Goal: Transaction & Acquisition: Purchase product/service

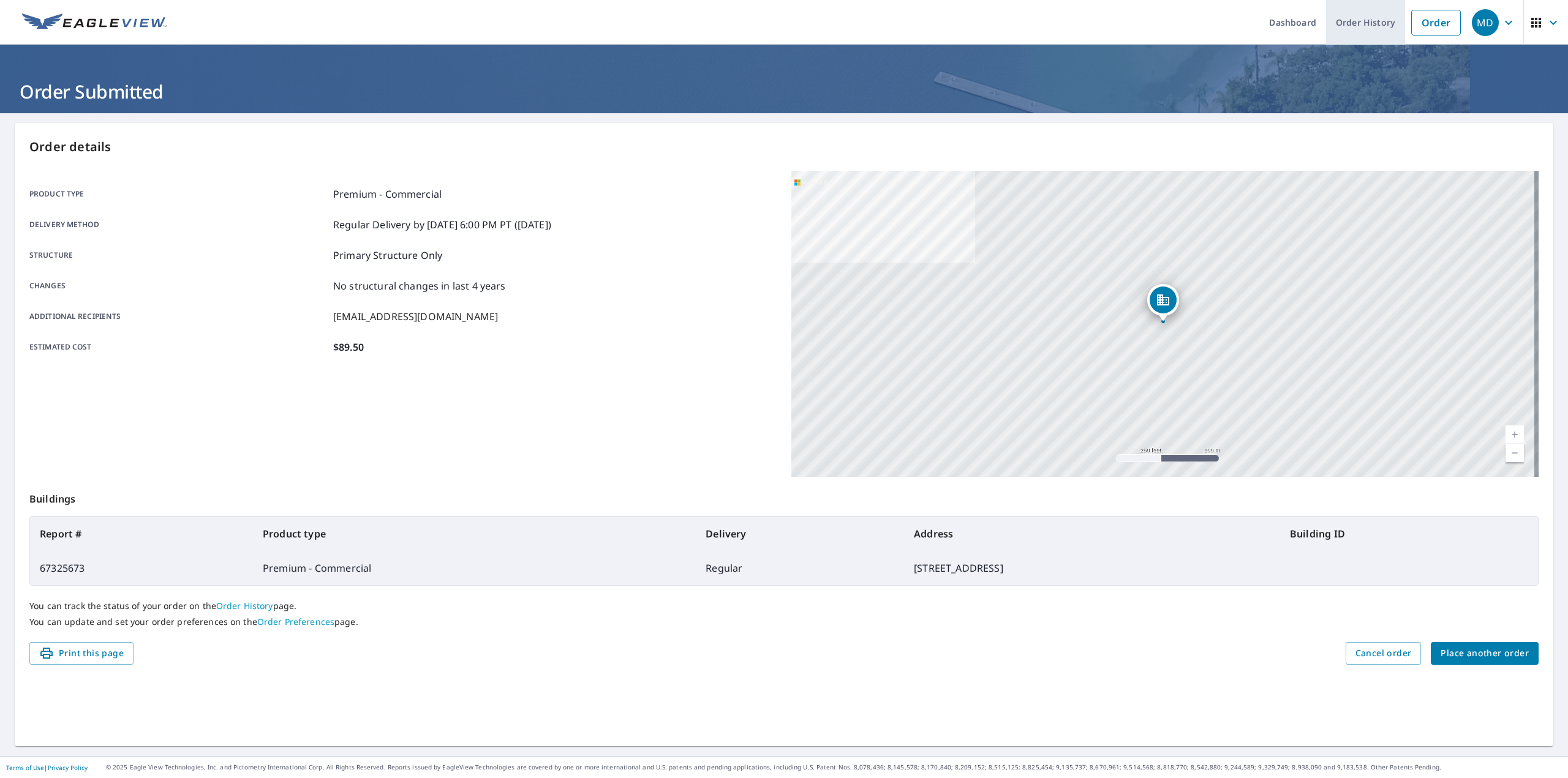
click at [1355, 24] on link "Order History" at bounding box center [1365, 22] width 79 height 45
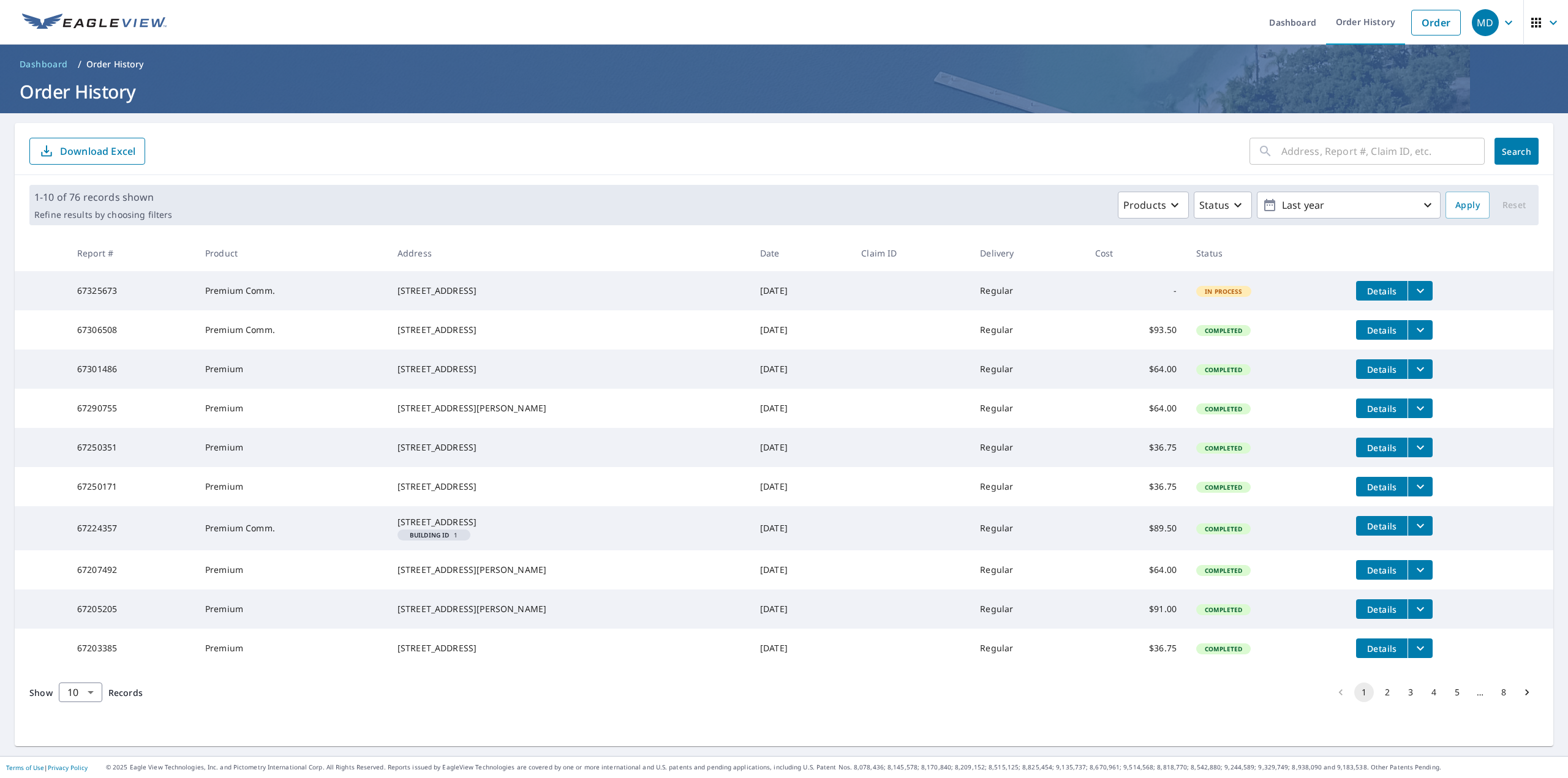
click at [1203, 296] on span "In Process" at bounding box center [1224, 291] width 53 height 8
click at [485, 336] on div "[STREET_ADDRESS]" at bounding box center [569, 330] width 343 height 13
click at [444, 162] on form "​ Search Download Excel" at bounding box center [784, 151] width 1509 height 27
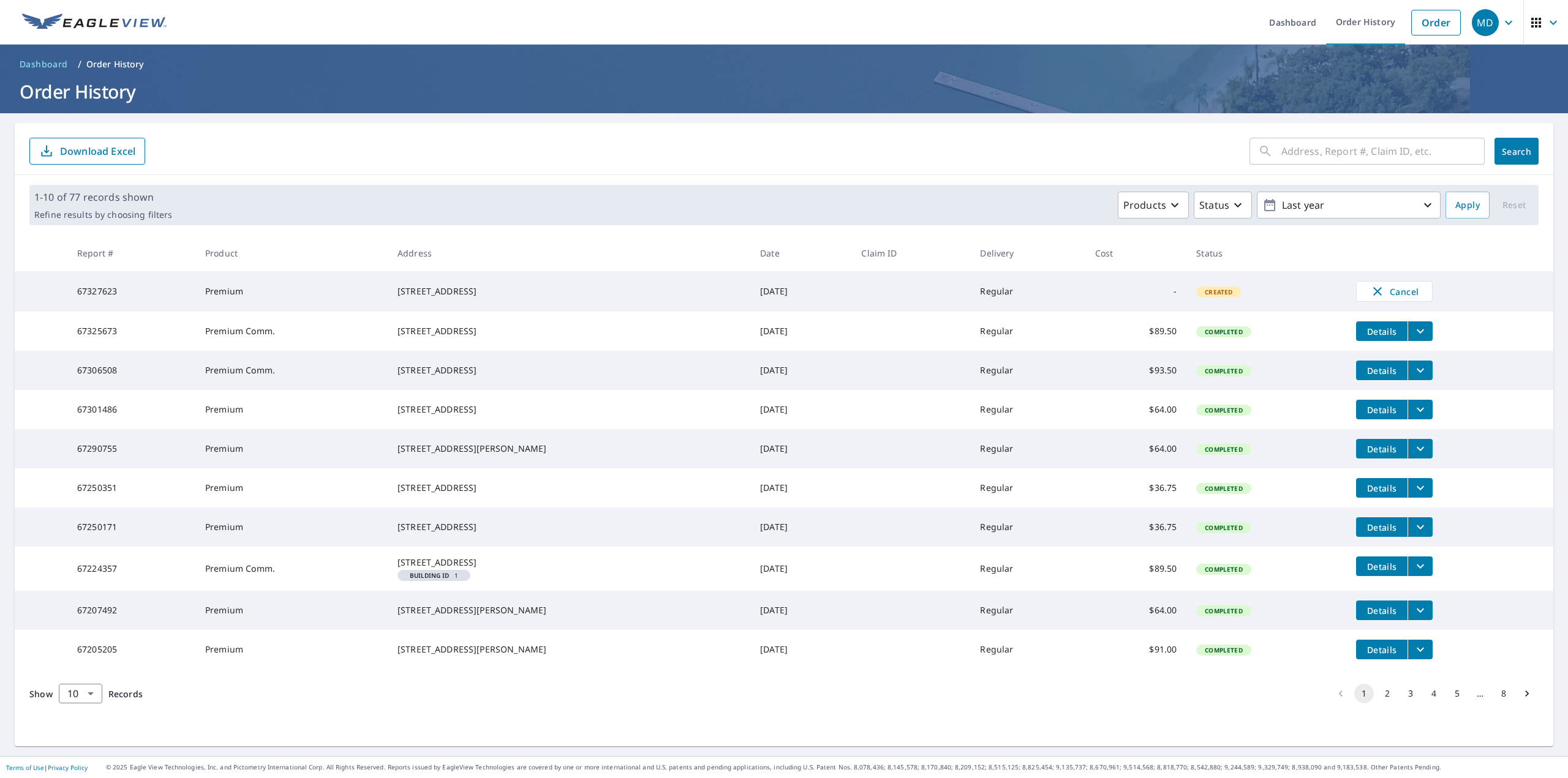
click at [316, 137] on div "​ Search Download Excel" at bounding box center [784, 148] width 1539 height 52
click at [1423, 22] on link "Order" at bounding box center [1435, 22] width 50 height 26
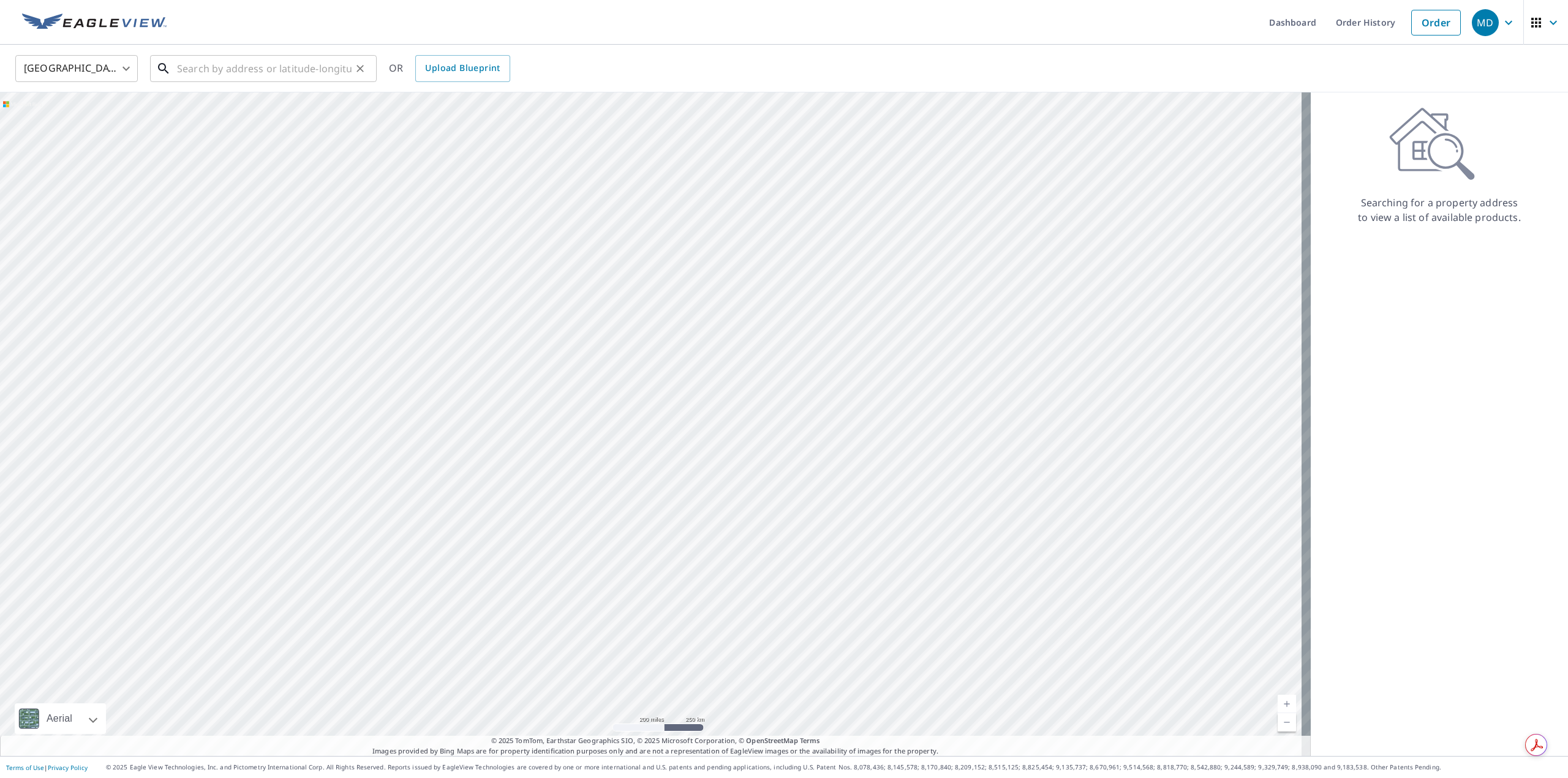
click at [263, 63] on input "text" at bounding box center [264, 68] width 174 height 34
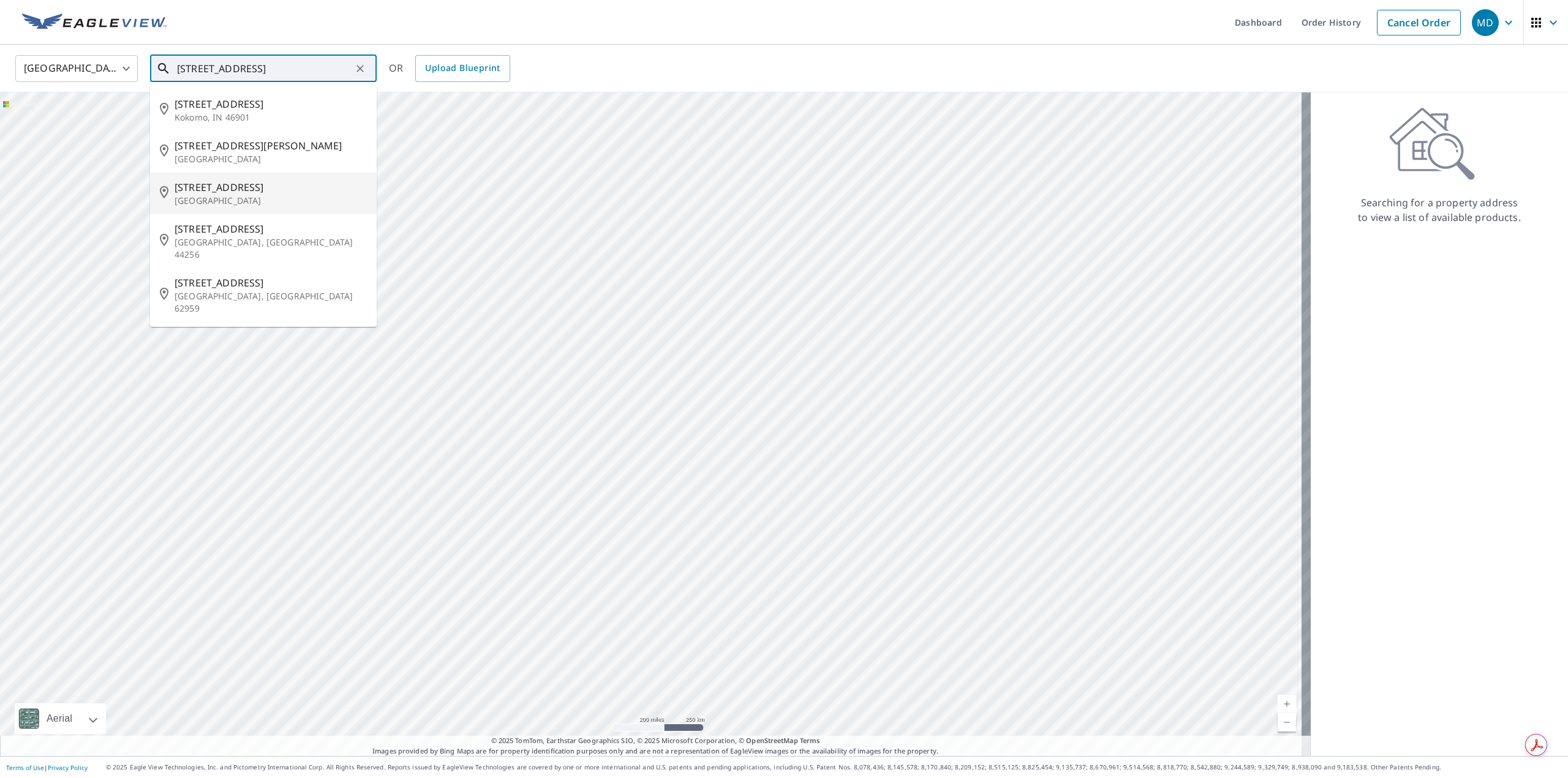
click at [246, 197] on p "[GEOGRAPHIC_DATA]" at bounding box center [271, 201] width 193 height 13
type input "[STREET_ADDRESS]"
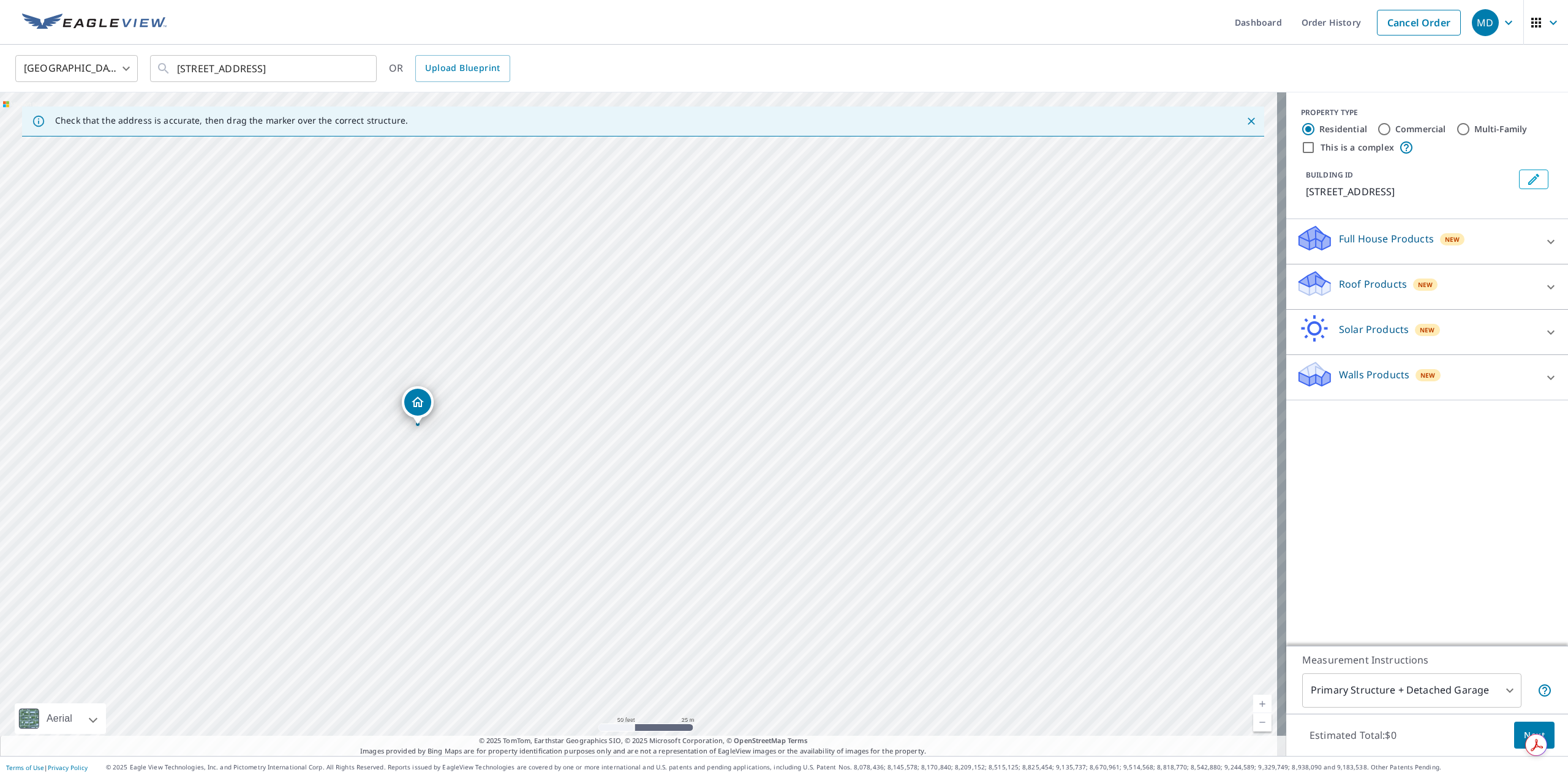
drag, startPoint x: 535, startPoint y: 402, endPoint x: 846, endPoint y: 420, distance: 311.5
click at [846, 420] on div "[STREET_ADDRESS]" at bounding box center [643, 425] width 1286 height 664
drag, startPoint x: 458, startPoint y: 420, endPoint x: 769, endPoint y: 332, distance: 323.2
click at [769, 332] on div "[STREET_ADDRESS]" at bounding box center [643, 425] width 1286 height 664
drag, startPoint x: 759, startPoint y: 330, endPoint x: 829, endPoint y: 427, distance: 119.6
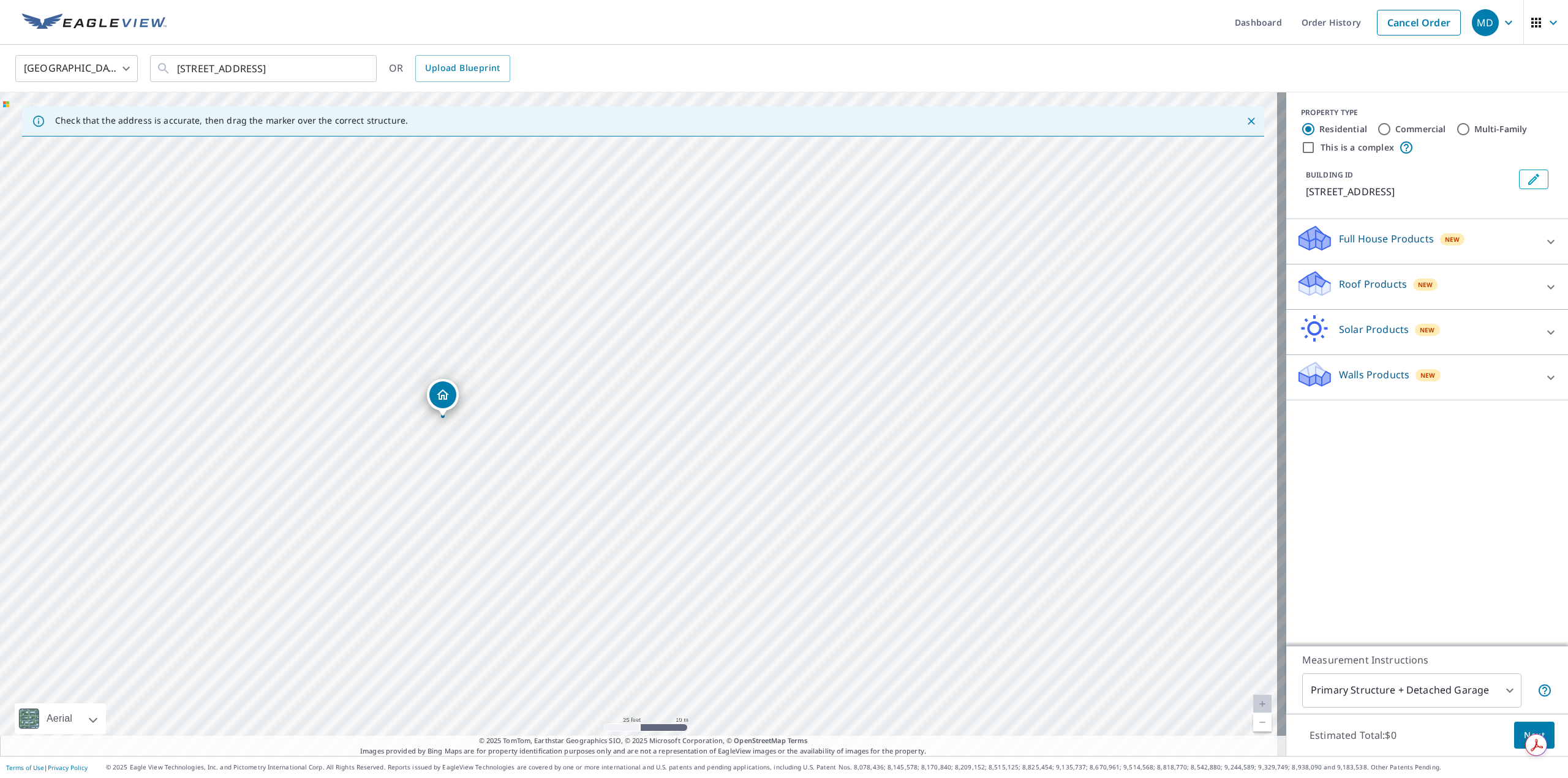
click at [829, 427] on div "[STREET_ADDRESS]" at bounding box center [643, 425] width 1286 height 664
drag, startPoint x: 843, startPoint y: 452, endPoint x: 875, endPoint y: 420, distance: 45.3
click at [875, 420] on div "[STREET_ADDRESS]" at bounding box center [643, 425] width 1286 height 664
click at [1377, 129] on input "Commercial" at bounding box center [1384, 129] width 15 height 15
radio input "true"
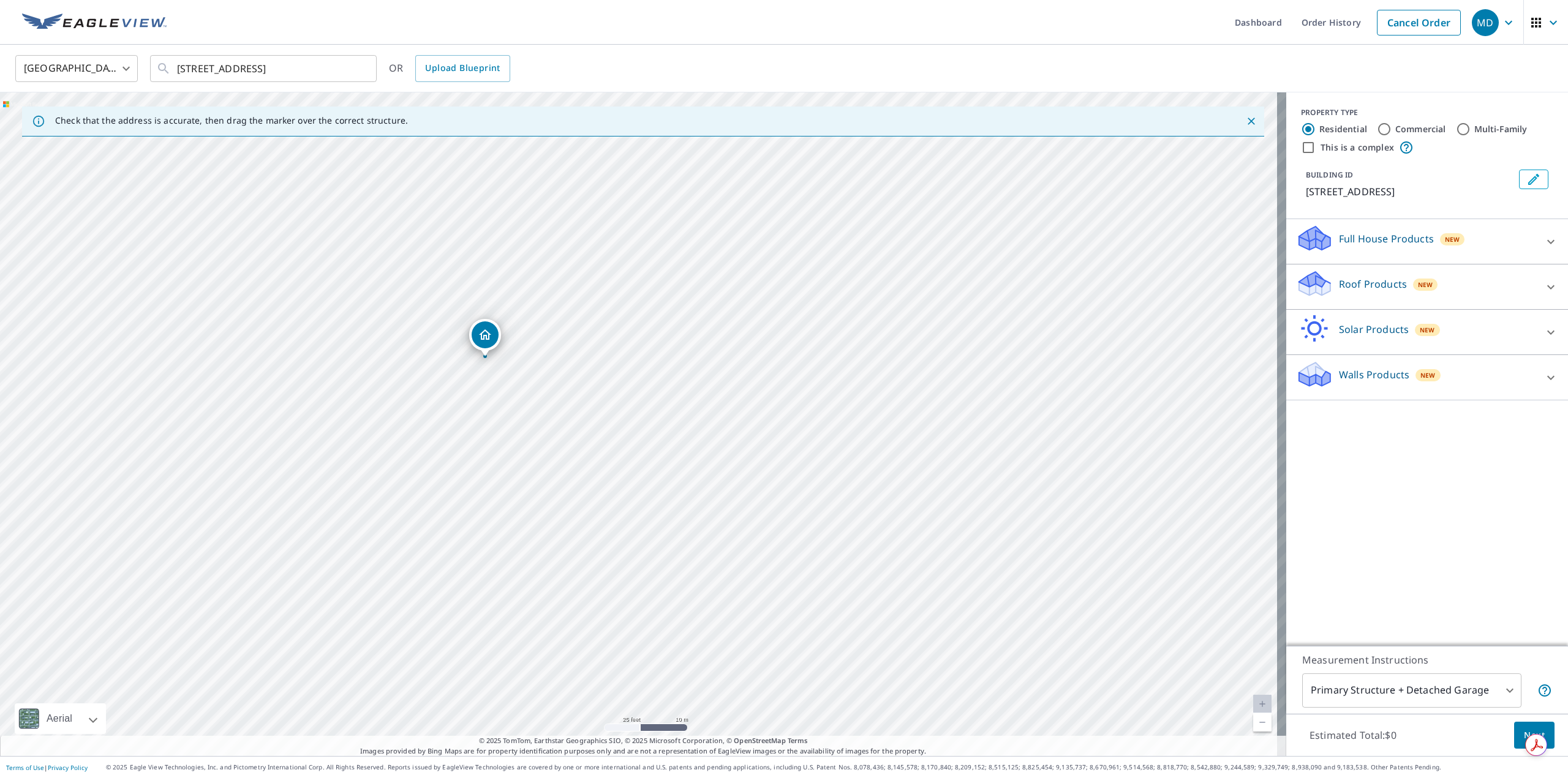
type input "4"
click at [1386, 246] on p "Roof Products" at bounding box center [1372, 238] width 68 height 15
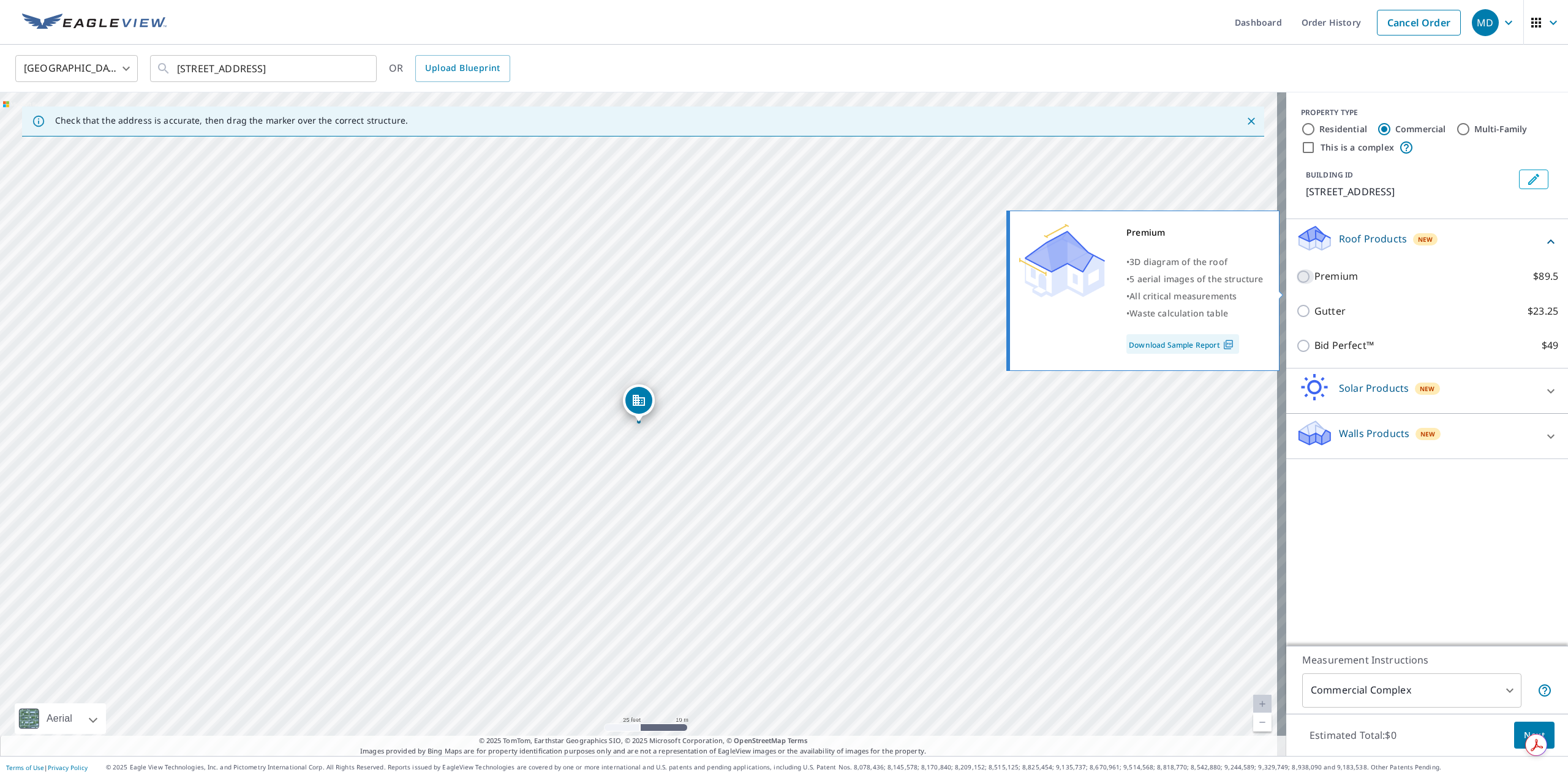
click at [1296, 284] on input "Premium $89.5" at bounding box center [1305, 276] width 18 height 15
checkbox input "true"
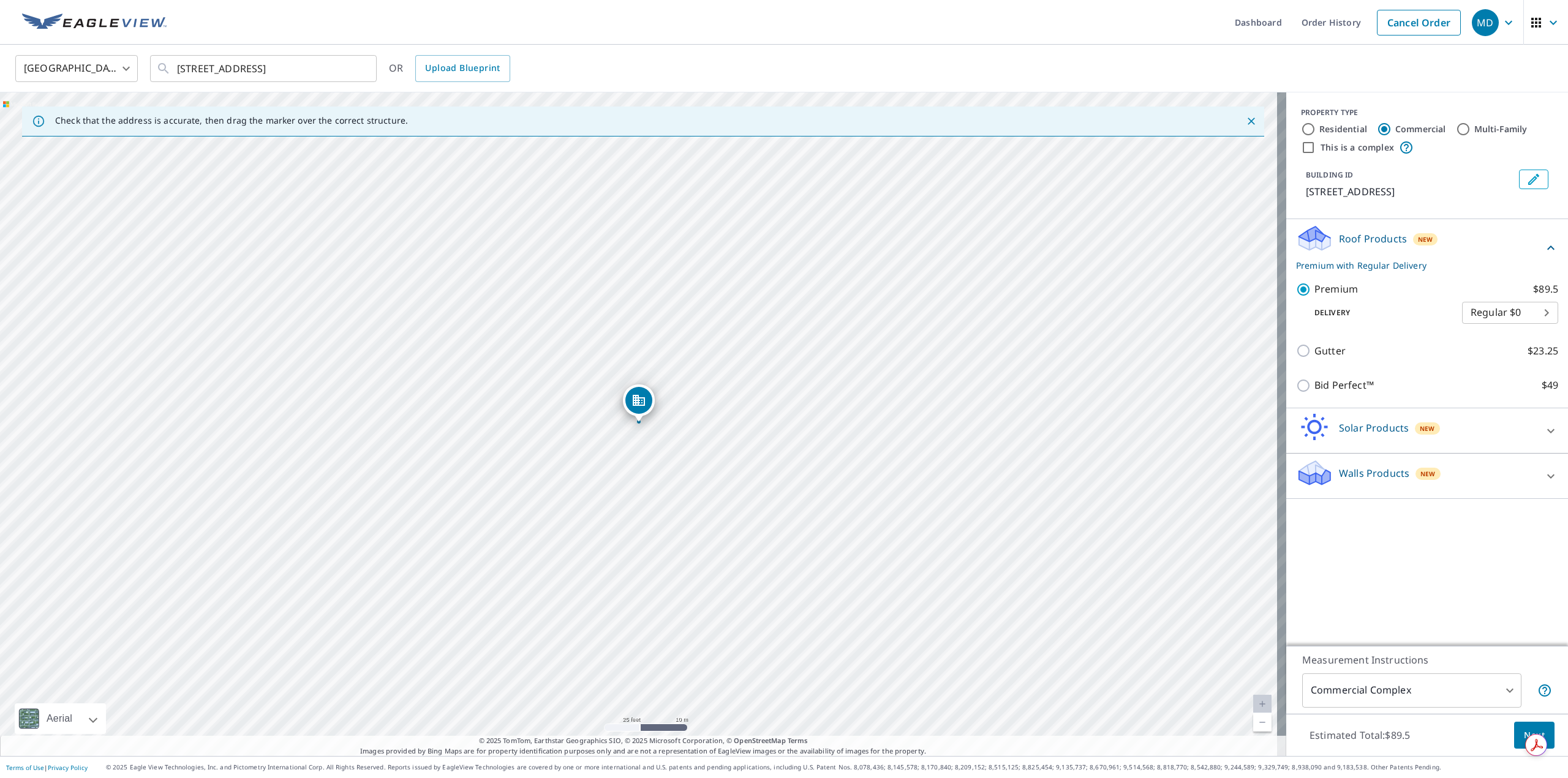
click at [1457, 577] on div "PROPERTY TYPE Residential Commercial Multi-Family This is a complex BUILDING ID…" at bounding box center [1427, 369] width 282 height 554
click at [1441, 585] on div "PROPERTY TYPE Residential Commercial Multi-Family This is a complex BUILDING ID…" at bounding box center [1427, 369] width 282 height 554
click at [1415, 556] on div "PROPERTY TYPE Residential Commercial Multi-Family This is a complex BUILDING ID…" at bounding box center [1427, 369] width 282 height 554
click at [1487, 683] on body "MD MD Dashboard Order History Cancel Order MD [GEOGRAPHIC_DATA] US ​ [STREET_AD…" at bounding box center [784, 389] width 1568 height 778
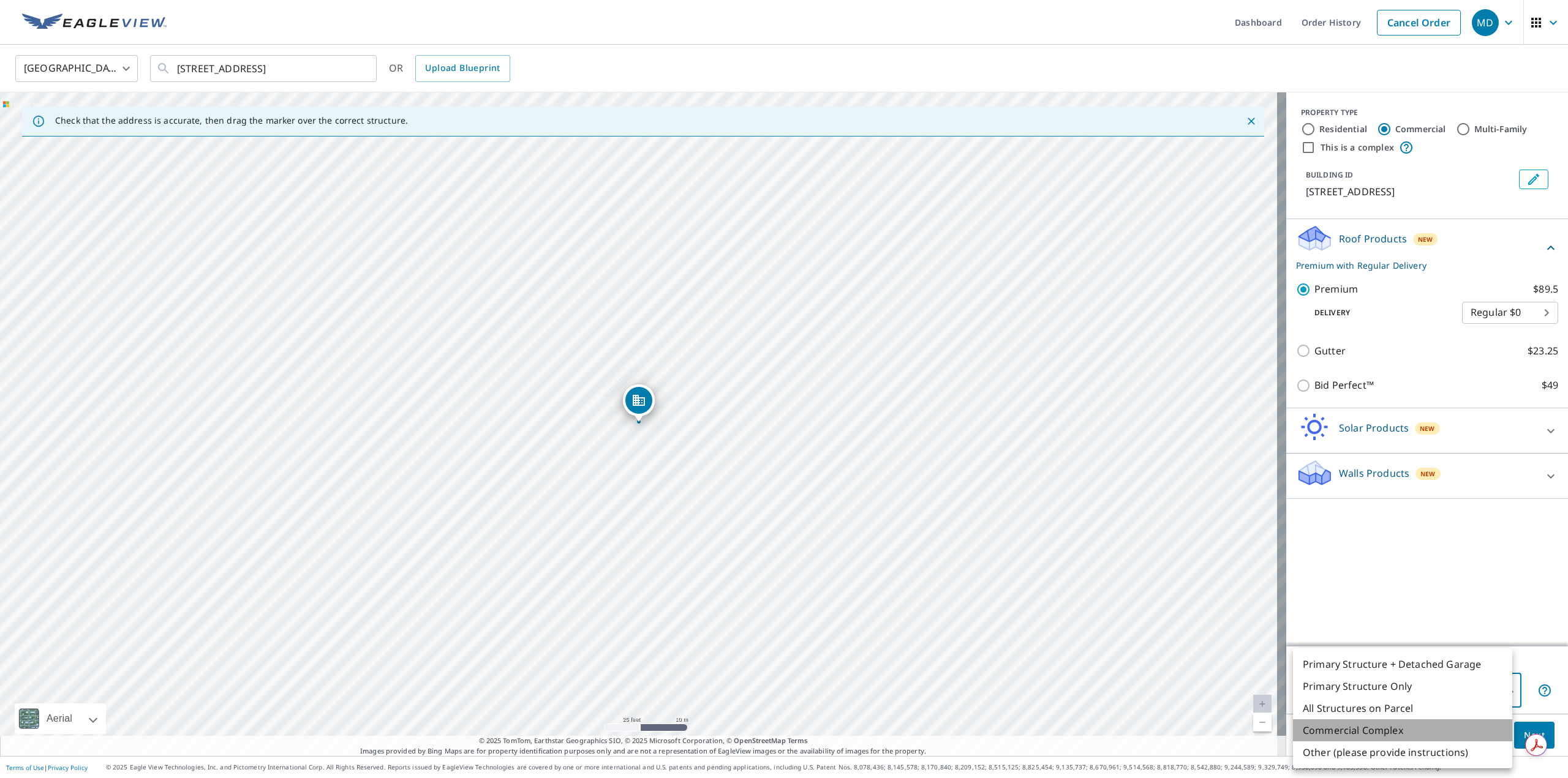
click at [1411, 733] on li "Commercial Complex" at bounding box center [1403, 731] width 219 height 22
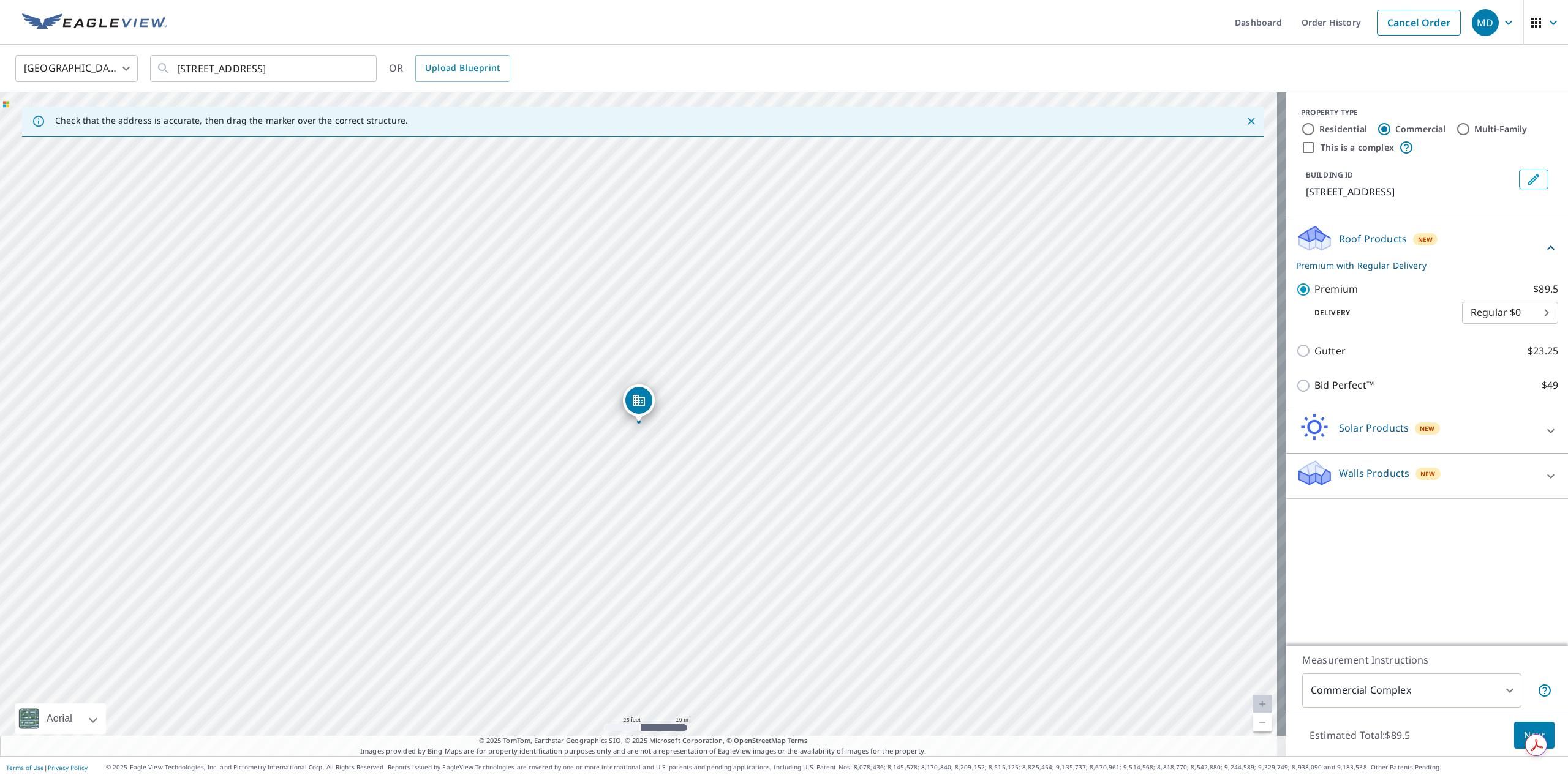
click at [1461, 572] on div "PROPERTY TYPE Residential Commercial Multi-Family This is a complex BUILDING ID…" at bounding box center [1427, 369] width 282 height 554
drag, startPoint x: 1020, startPoint y: 498, endPoint x: 1058, endPoint y: 385, distance: 119.2
click at [1058, 385] on div "[STREET_ADDRESS]" at bounding box center [643, 425] width 1286 height 664
click at [776, 597] on div "[STREET_ADDRESS]" at bounding box center [643, 425] width 1286 height 664
drag, startPoint x: 914, startPoint y: 548, endPoint x: 961, endPoint y: 477, distance: 85.1
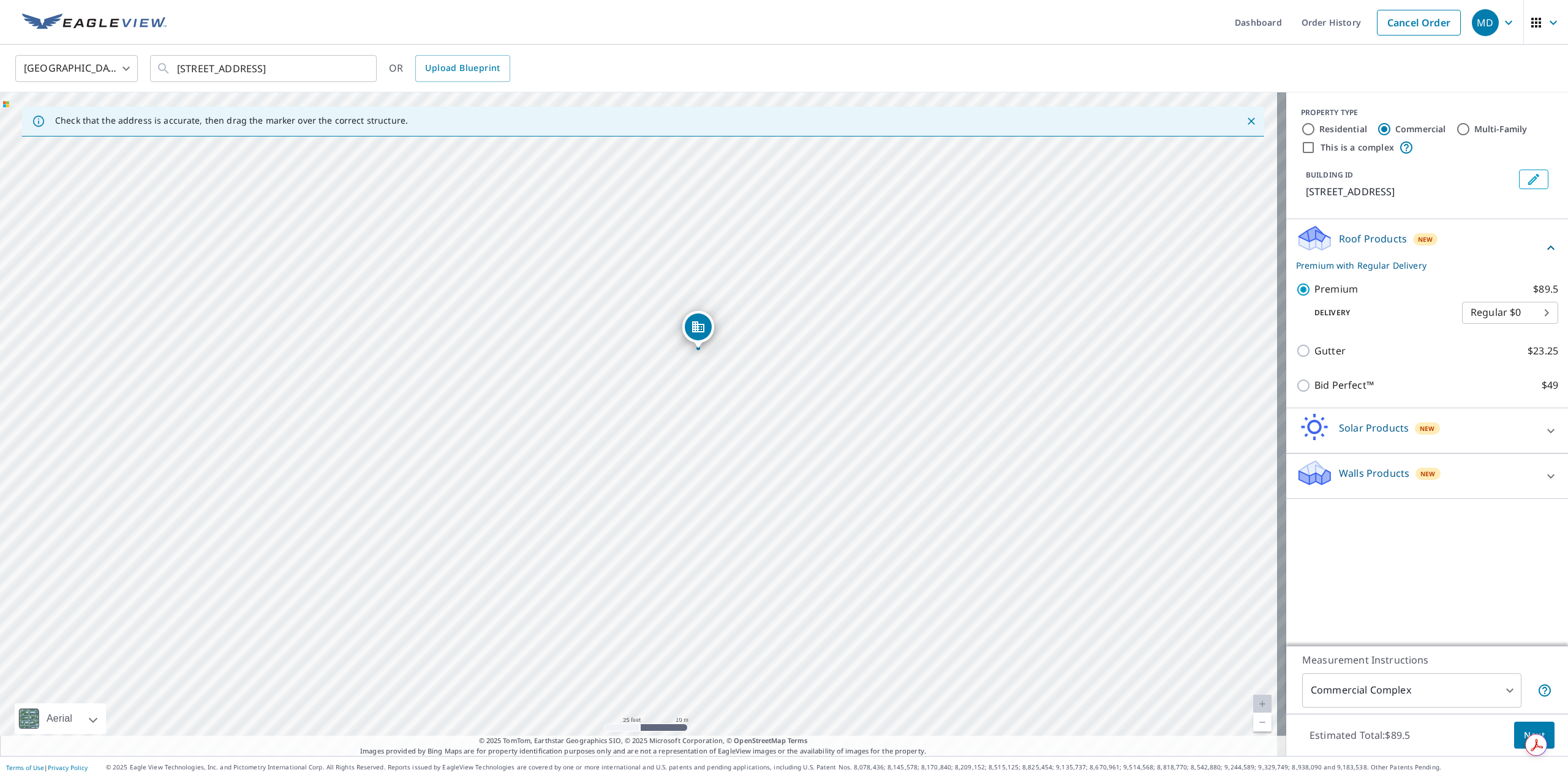
click at [961, 477] on div "[STREET_ADDRESS]" at bounding box center [643, 425] width 1286 height 664
click at [1301, 146] on input "This is a complex" at bounding box center [1308, 147] width 15 height 15
checkbox input "true"
checkbox input "false"
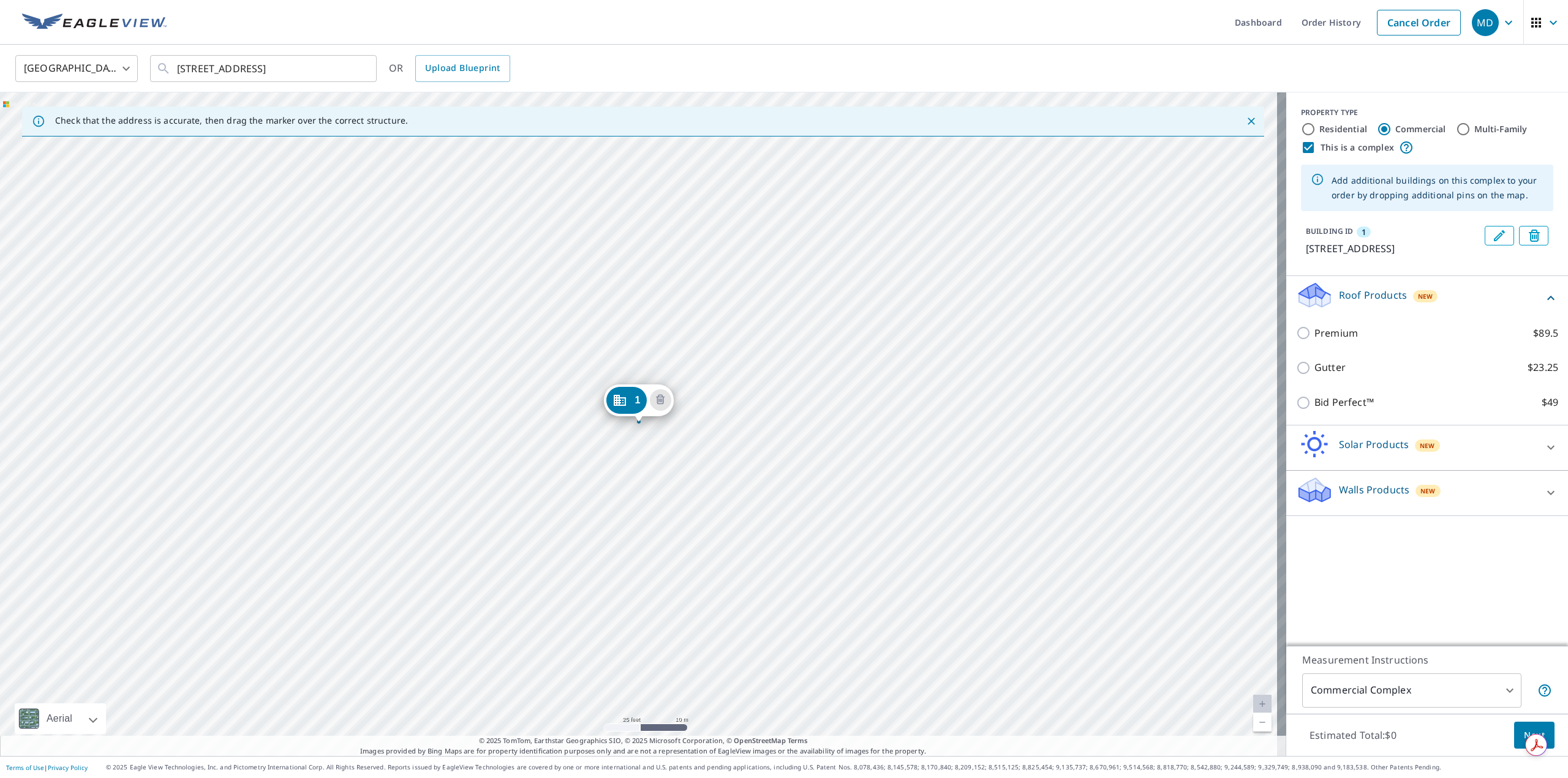
click at [1464, 256] on p "[STREET_ADDRESS]" at bounding box center [1392, 248] width 174 height 15
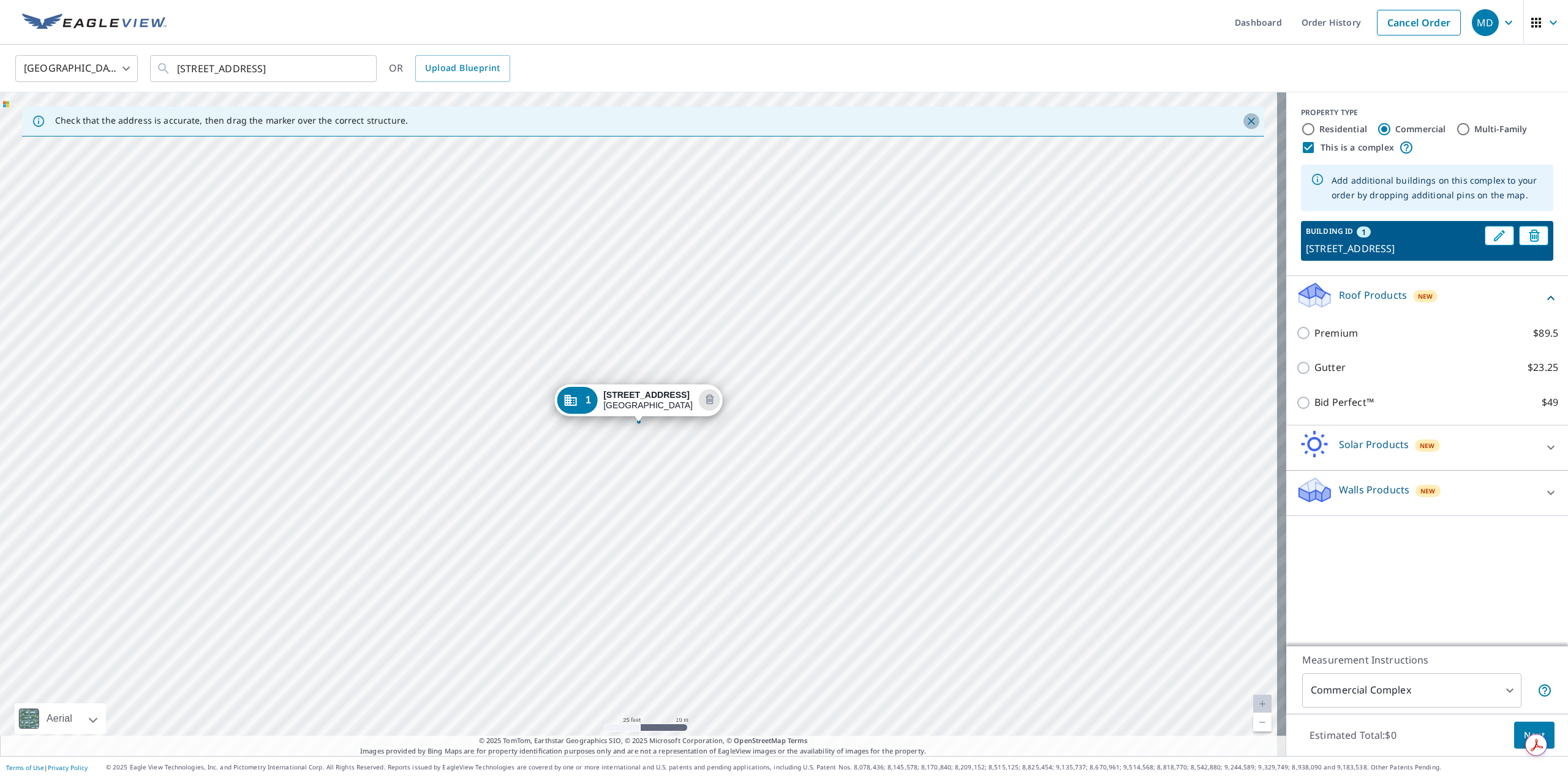
click at [1246, 123] on icon "Close" at bounding box center [1251, 121] width 13 height 13
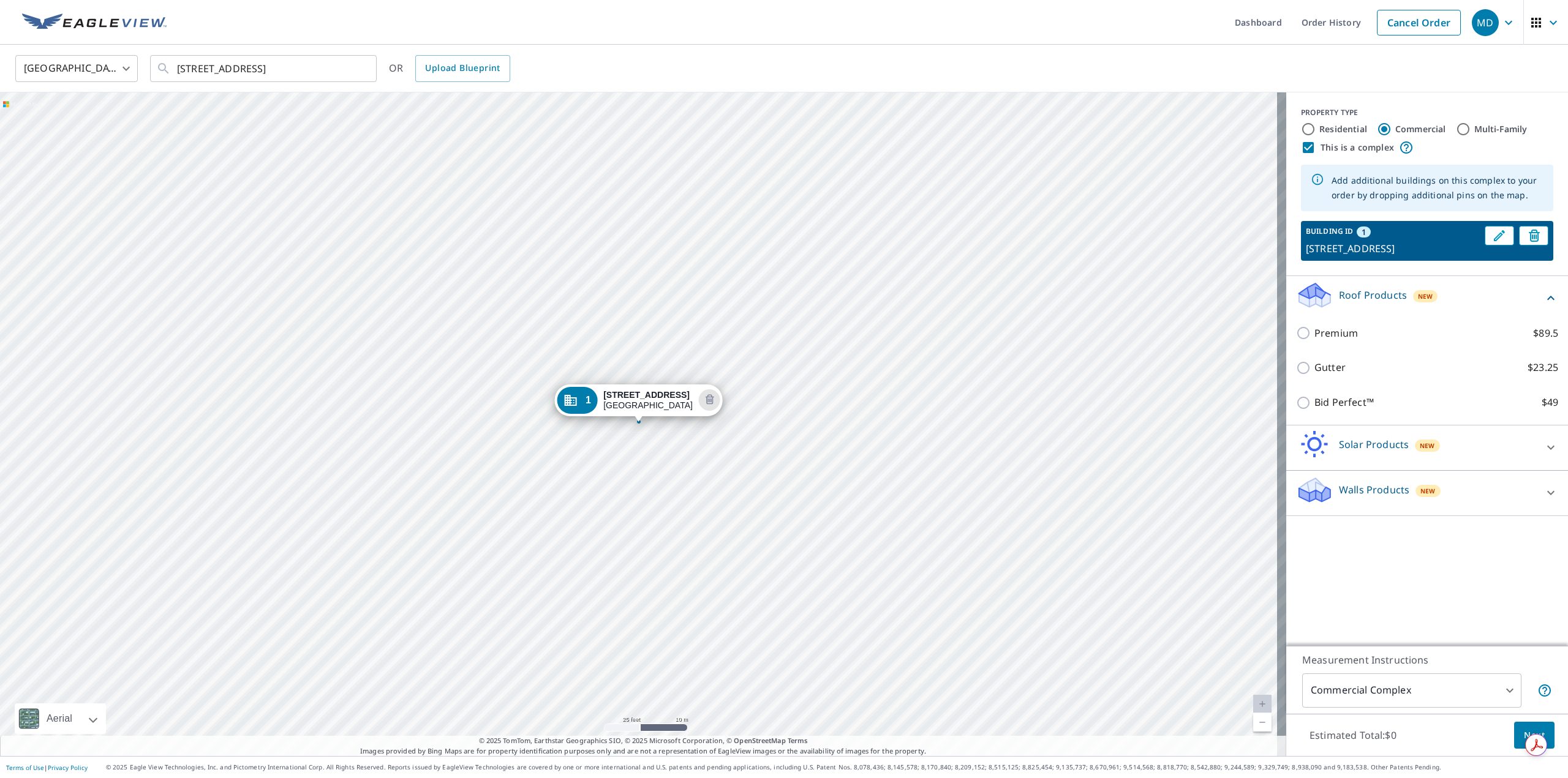
click at [789, 313] on div "1 [STREET_ADDRESS]" at bounding box center [643, 425] width 1286 height 664
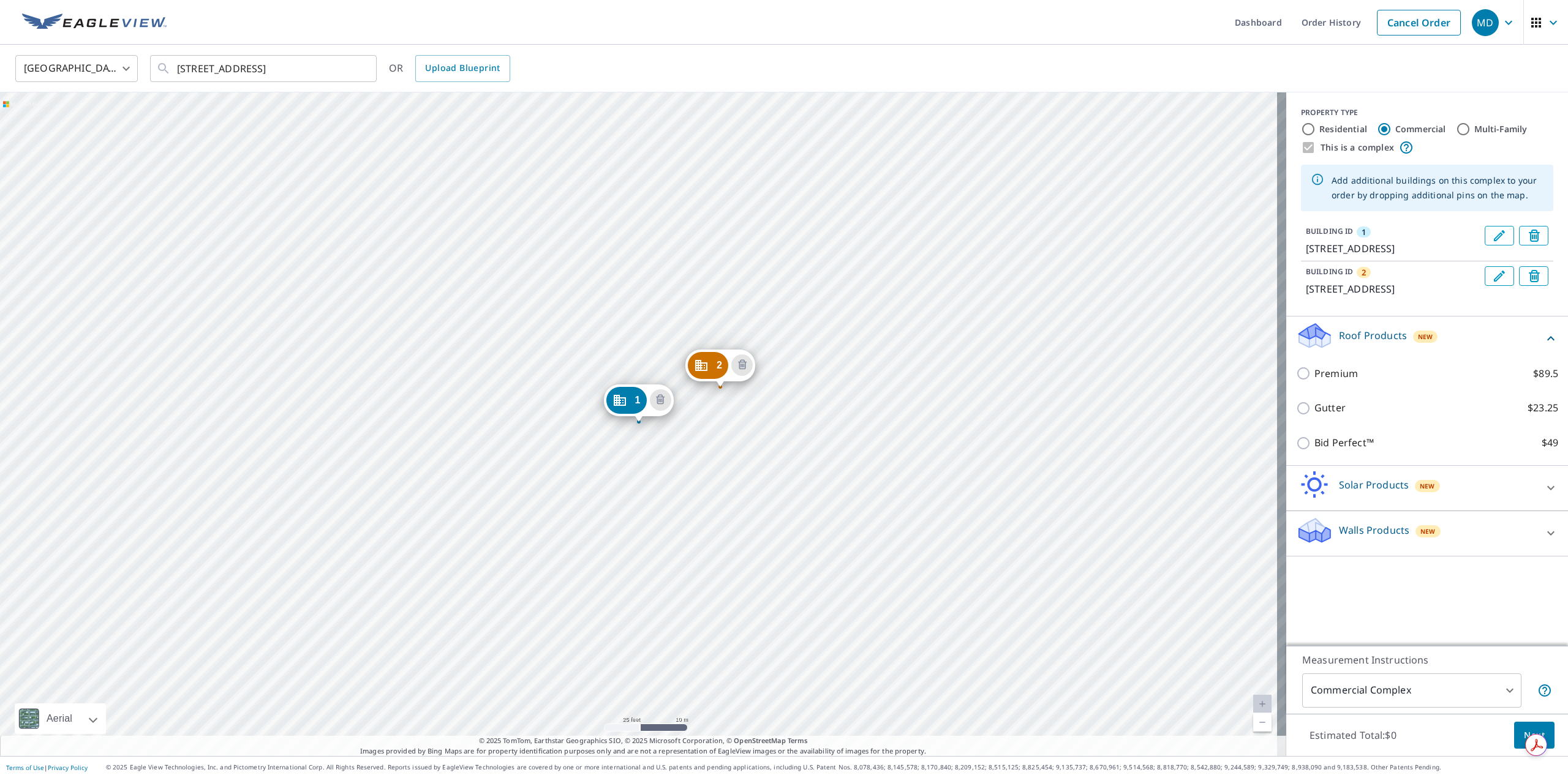
drag, startPoint x: 792, startPoint y: 296, endPoint x: 724, endPoint y: 373, distance: 102.7
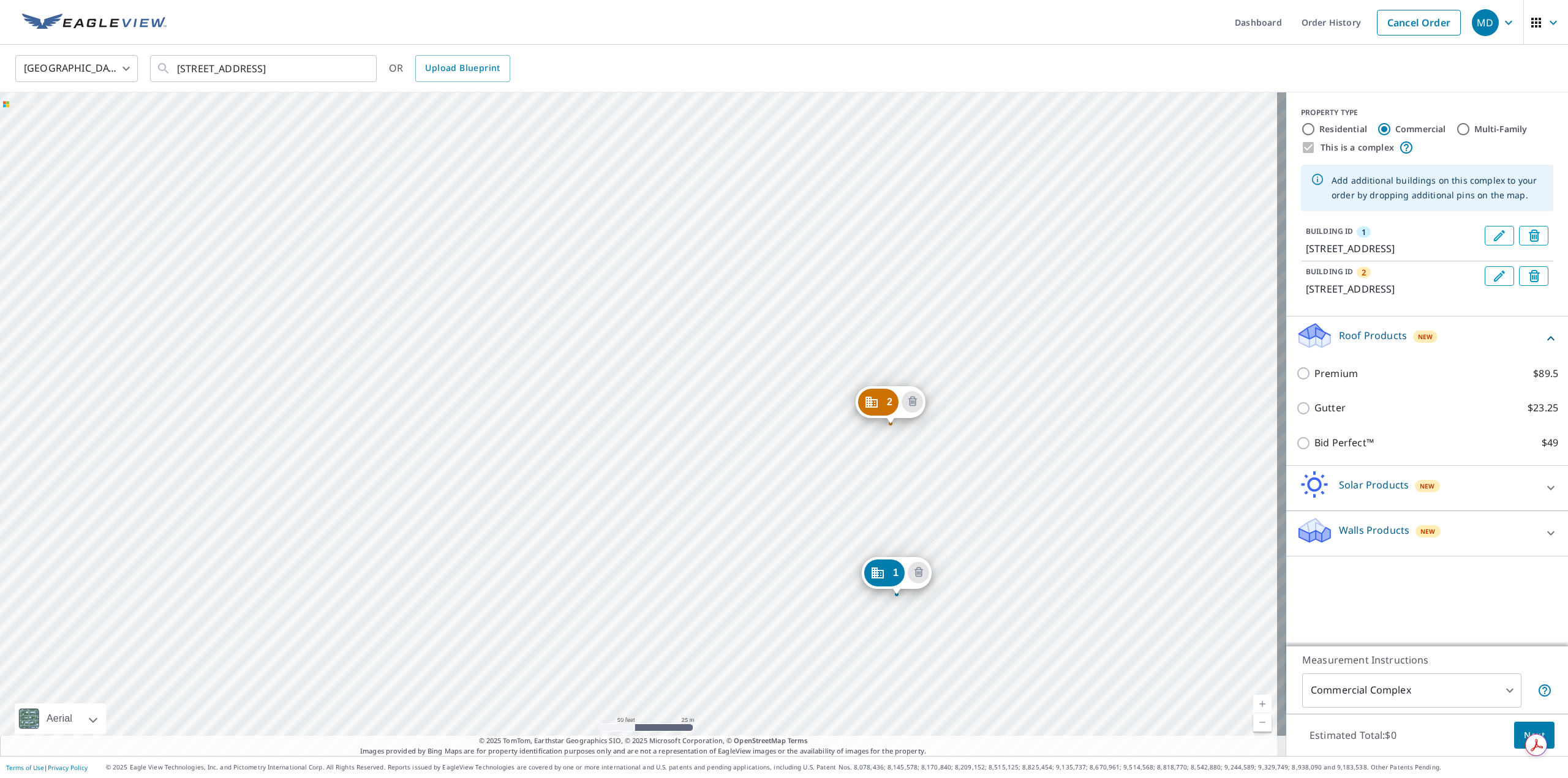
drag, startPoint x: 856, startPoint y: 428, endPoint x: 903, endPoint y: 581, distance: 160.1
drag, startPoint x: 634, startPoint y: 234, endPoint x: 598, endPoint y: 307, distance: 81.4
click at [631, 343] on div "2 [STREET_ADDRESS] 1 [STREET_ADDRESS]" at bounding box center [643, 425] width 1286 height 664
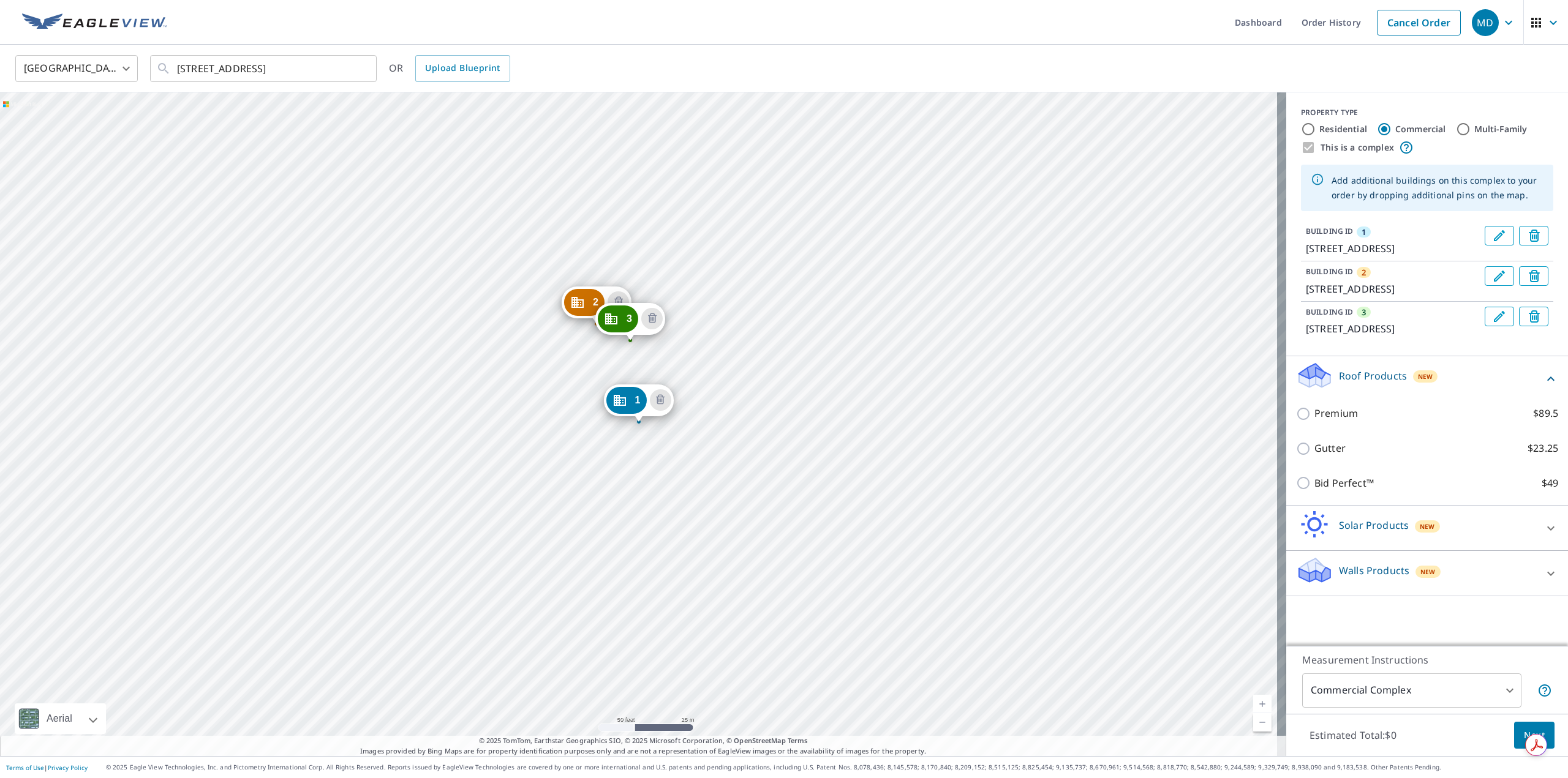
click at [633, 243] on div "2 [STREET_ADDRESS] 3 [STREET_ADDRESS] 1 [STREET_ADDRESS]" at bounding box center [643, 425] width 1286 height 664
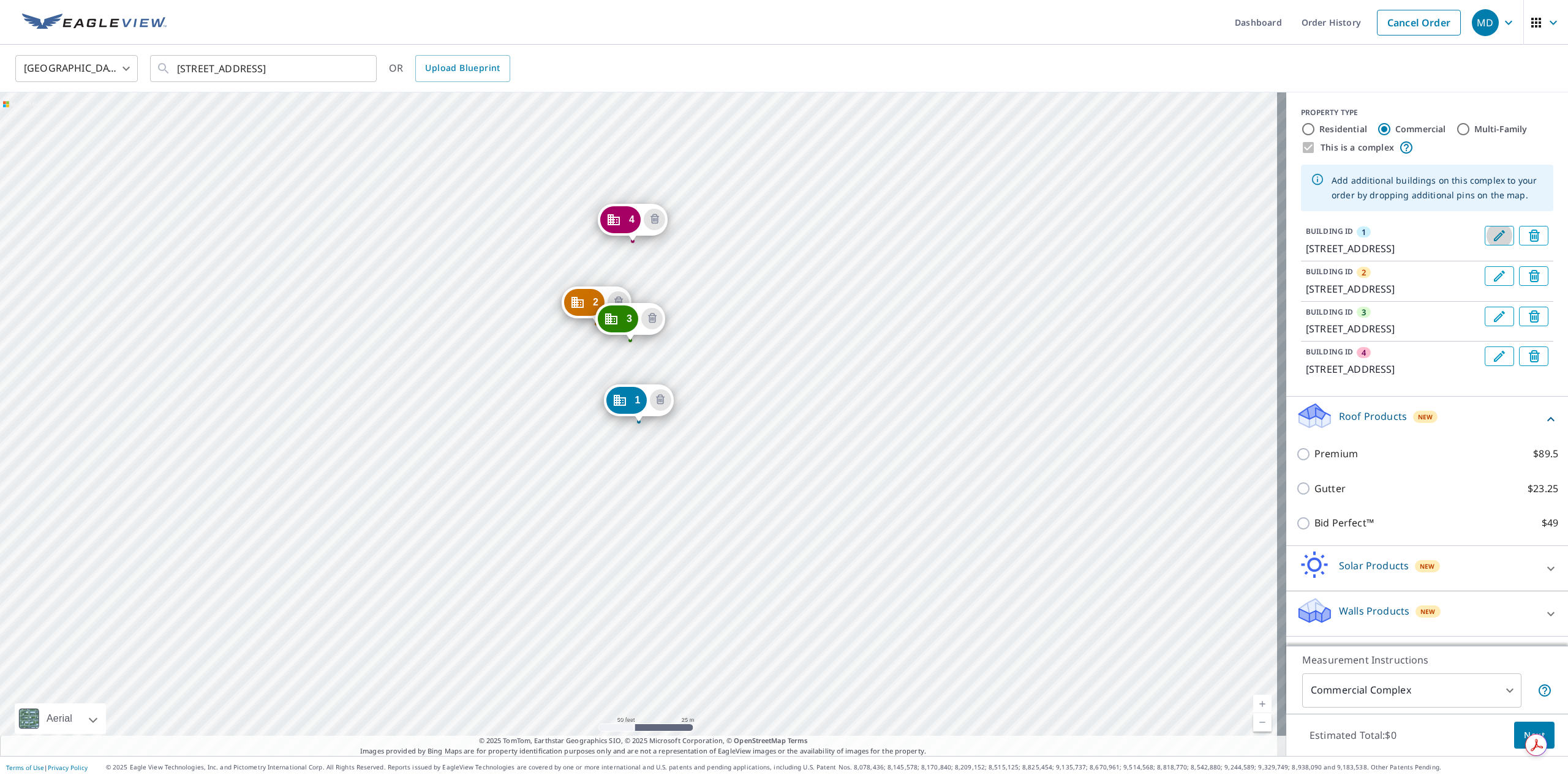
click at [1494, 238] on icon "Edit building 1" at bounding box center [1500, 236] width 11 height 11
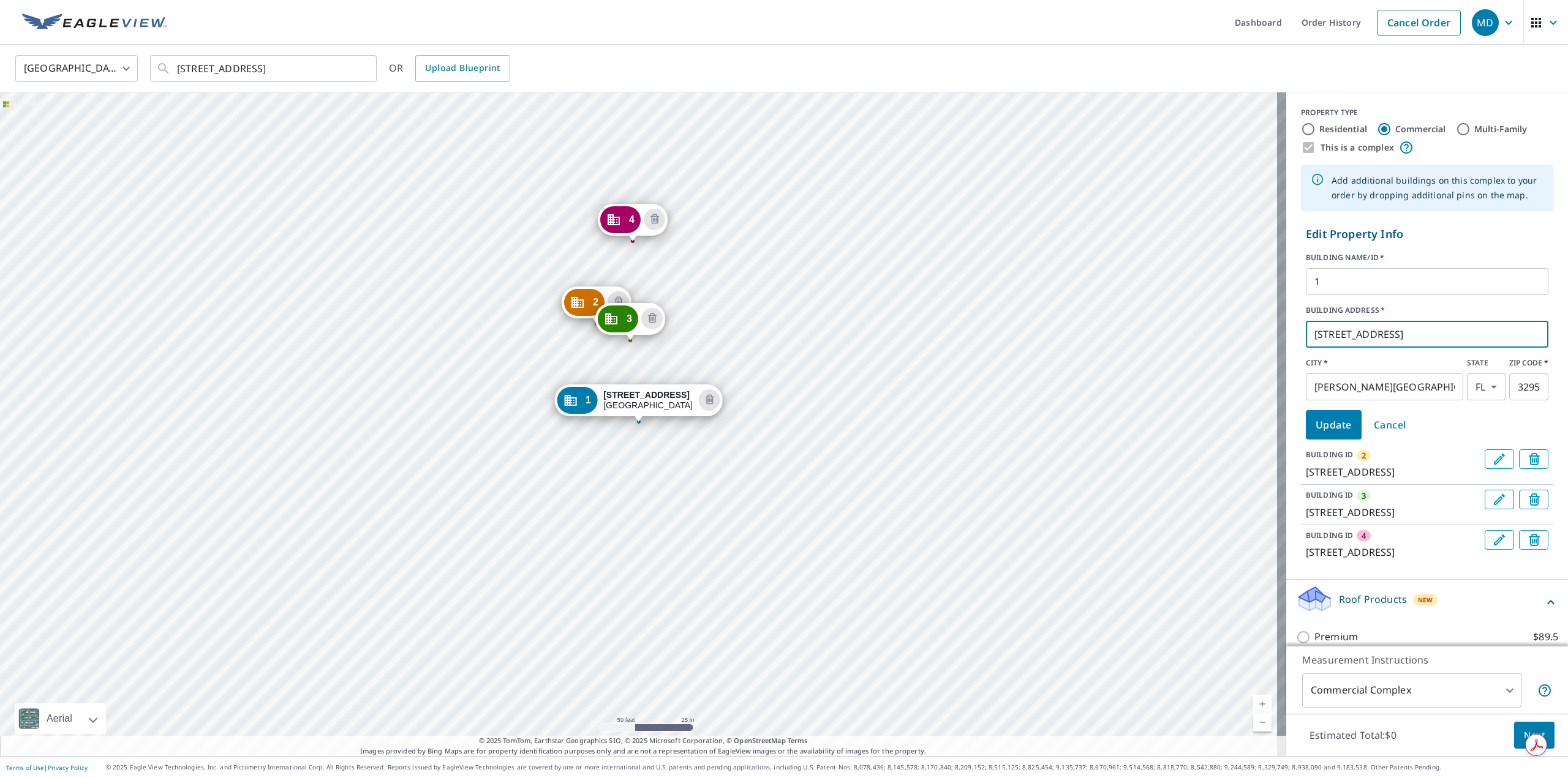
drag, startPoint x: 1323, startPoint y: 337, endPoint x: 1323, endPoint y: 411, distance: 74.0
click at [1323, 338] on input "[STREET_ADDRESS]" at bounding box center [1427, 334] width 243 height 34
type input "[STREET_ADDRESS]"
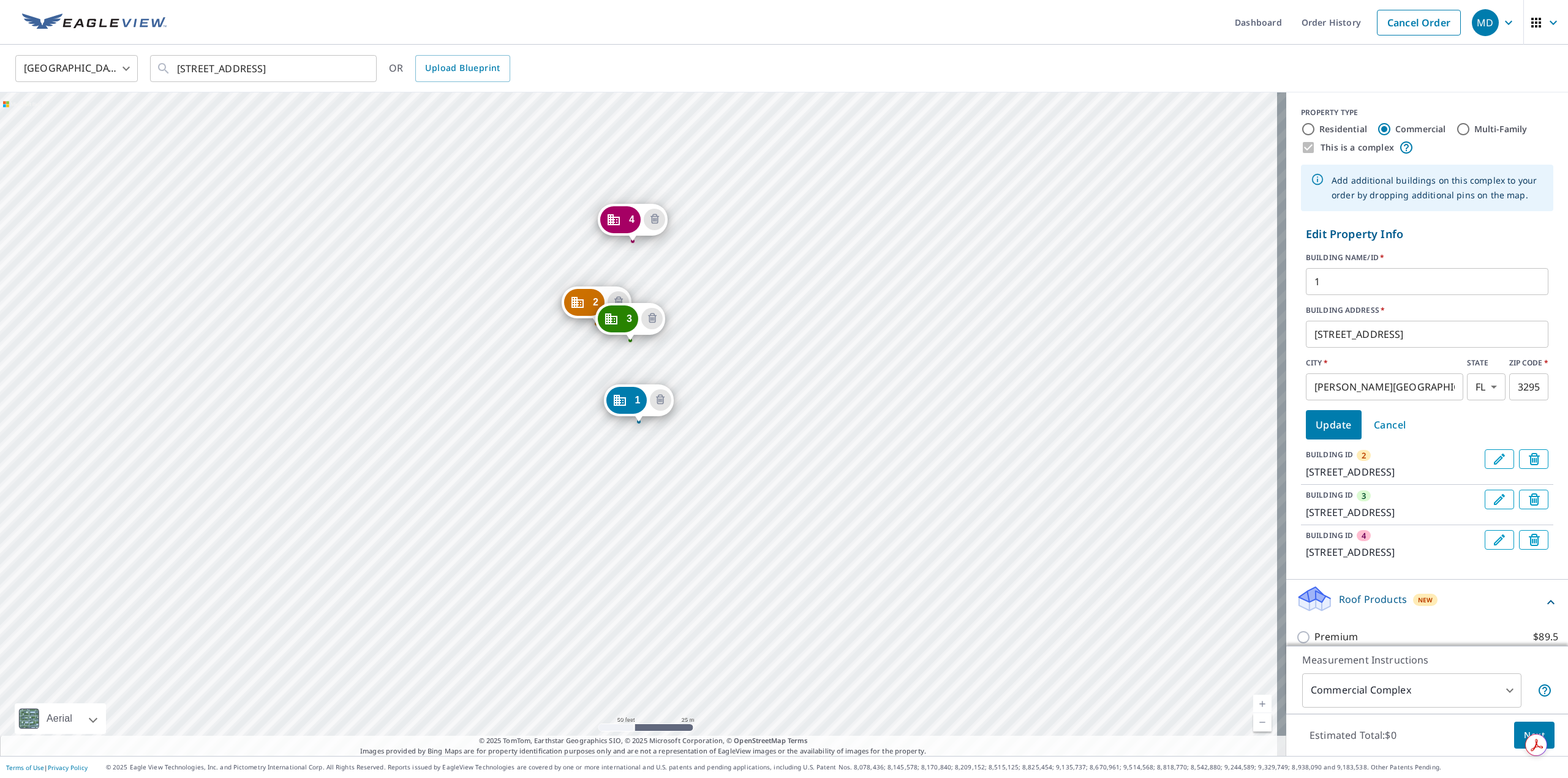
click at [1479, 315] on label "BUILDING ADDRESS   *" at bounding box center [1427, 310] width 243 height 11
click at [1484, 248] on form "Edit Property Info BUILDING NAME/ID   * 1 ​ BUILDING ADDRESS   * [STREET_ADDRES…" at bounding box center [1427, 333] width 252 height 223
click at [1336, 429] on span "Update" at bounding box center [1334, 425] width 36 height 17
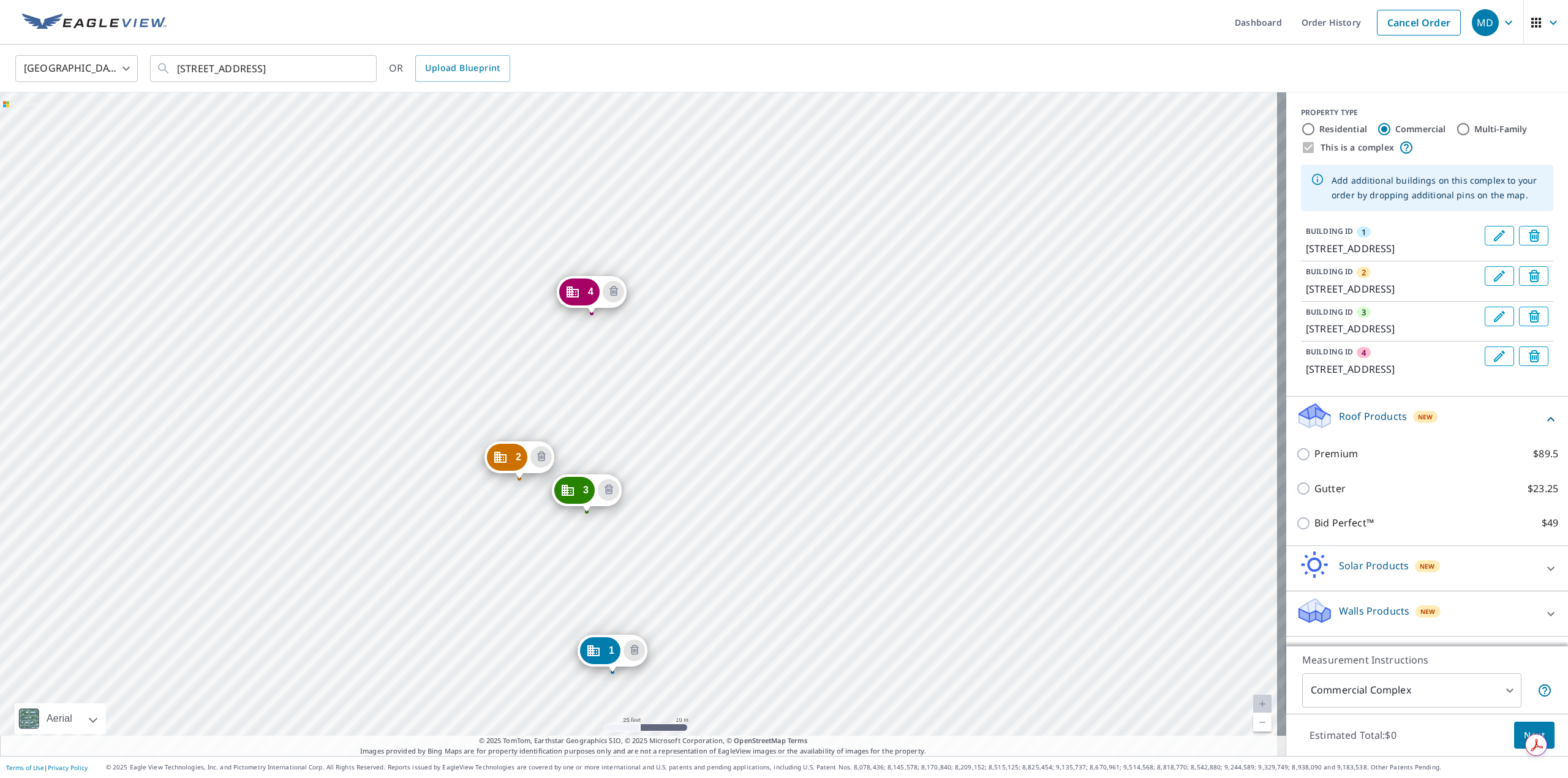
drag, startPoint x: 684, startPoint y: 273, endPoint x: 822, endPoint y: 397, distance: 185.5
click at [822, 397] on div "2 [STREET_ADDRESS] 3 [STREET_ADDRESS] 4 [STREET_ADDRESS] 1 [STREET_ADDRESS]" at bounding box center [643, 425] width 1286 height 664
drag, startPoint x: 525, startPoint y: 464, endPoint x: 518, endPoint y: 377, distance: 87.3
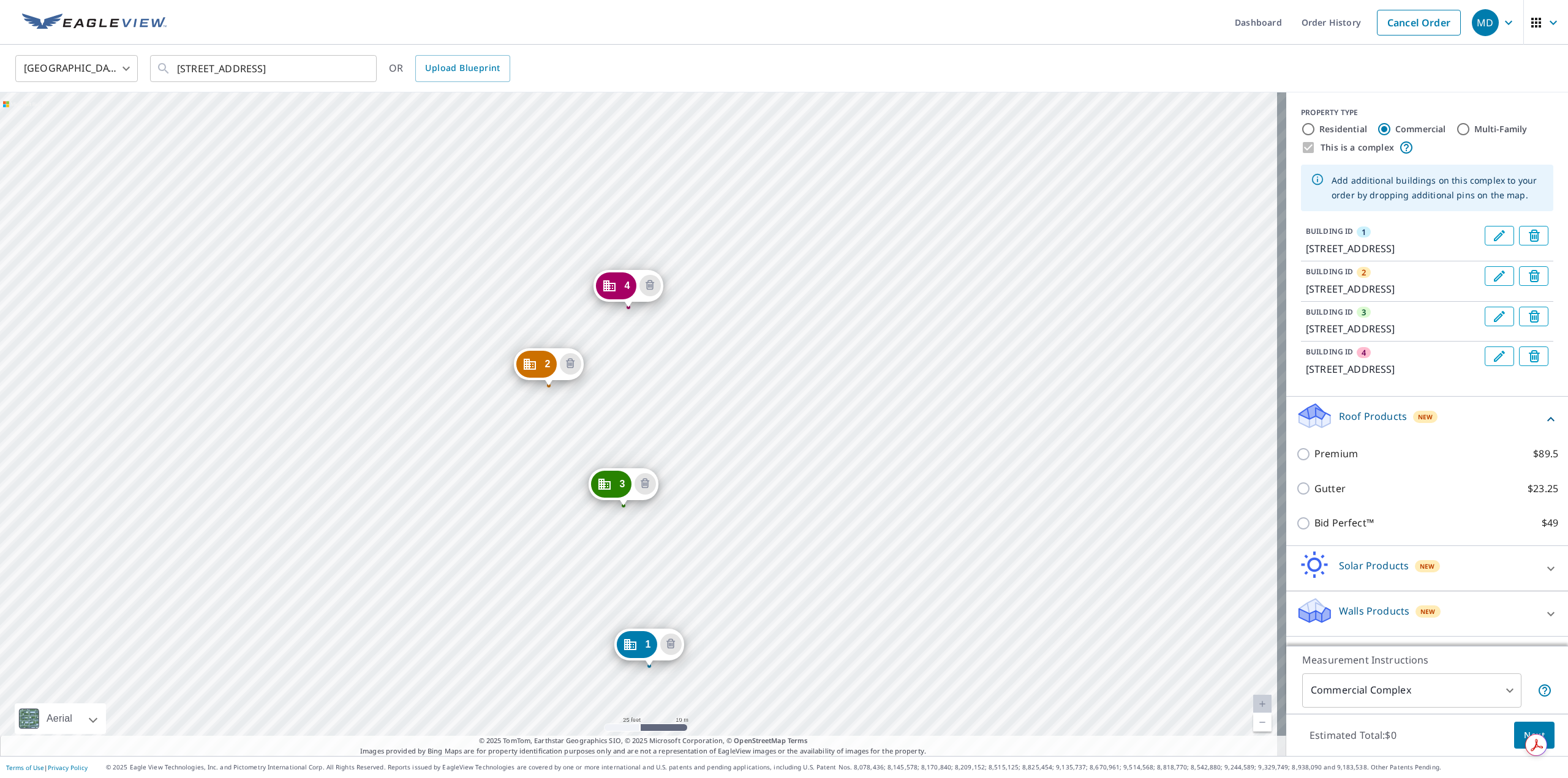
drag, startPoint x: 910, startPoint y: 214, endPoint x: 921, endPoint y: 459, distance: 245.2
click at [921, 459] on div "2 [STREET_ADDRESS] 3 [STREET_ADDRESS] 4 [STREET_ADDRESS] 1 [STREET_ADDRESS]" at bounding box center [643, 425] width 1286 height 664
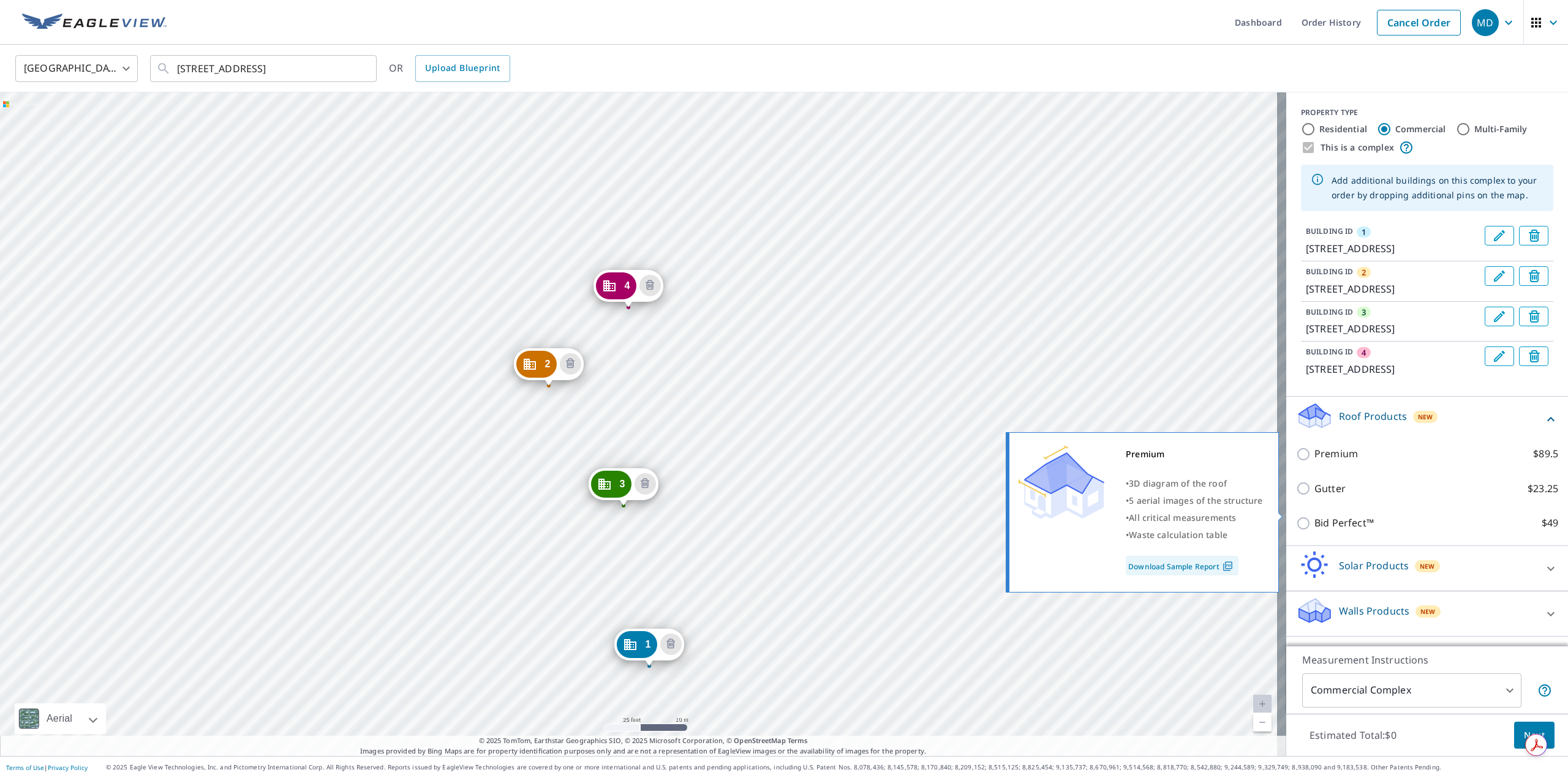
click at [1296, 462] on input "Premium $89.5" at bounding box center [1305, 454] width 18 height 15
checkbox input "true"
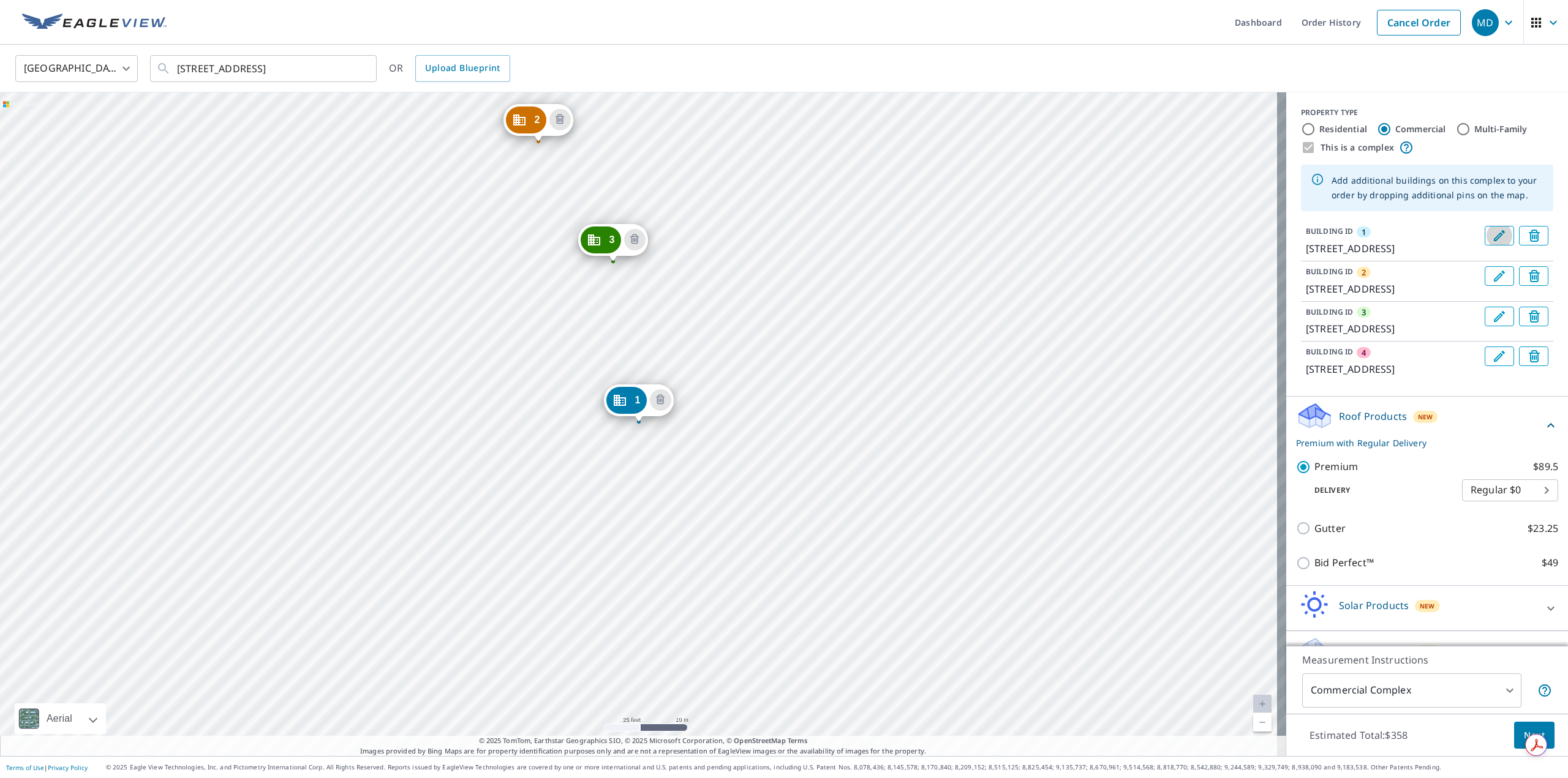
click at [1492, 238] on icon "Edit building 1" at bounding box center [1499, 236] width 15 height 15
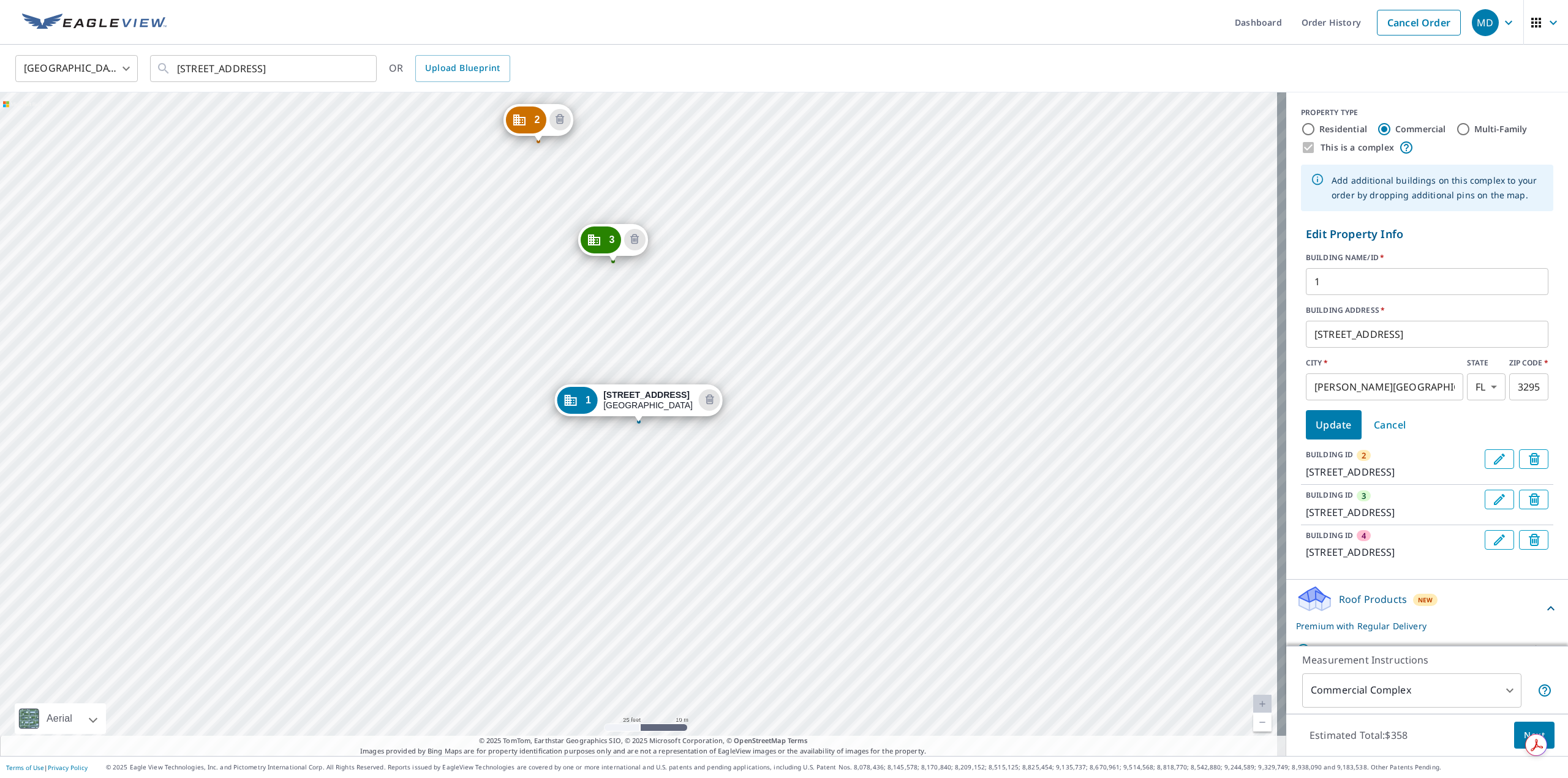
click at [1317, 334] on input "[STREET_ADDRESS]" at bounding box center [1427, 334] width 243 height 34
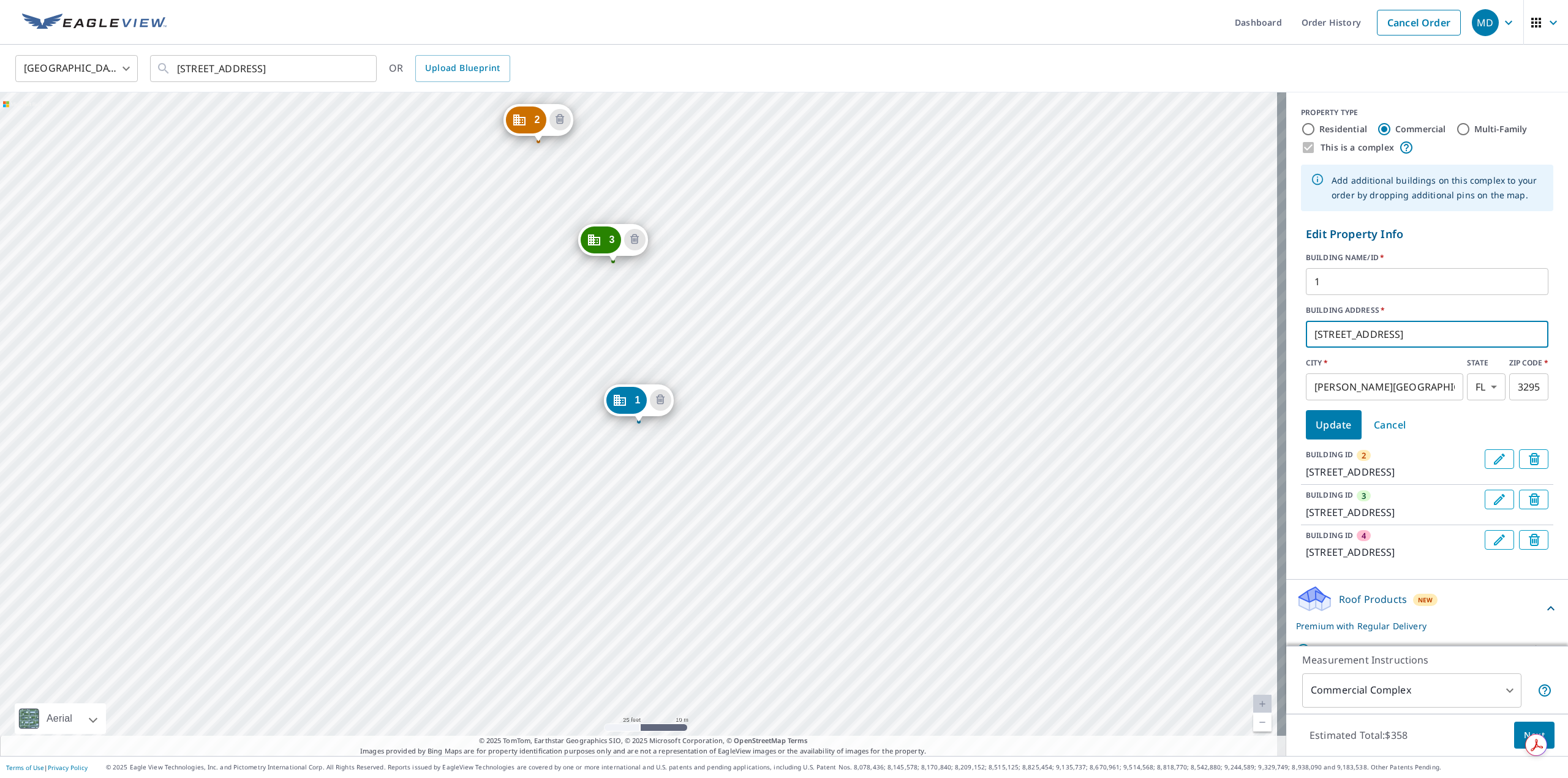
type input "[STREET_ADDRESS]"
click at [1334, 424] on span "Update" at bounding box center [1334, 425] width 36 height 17
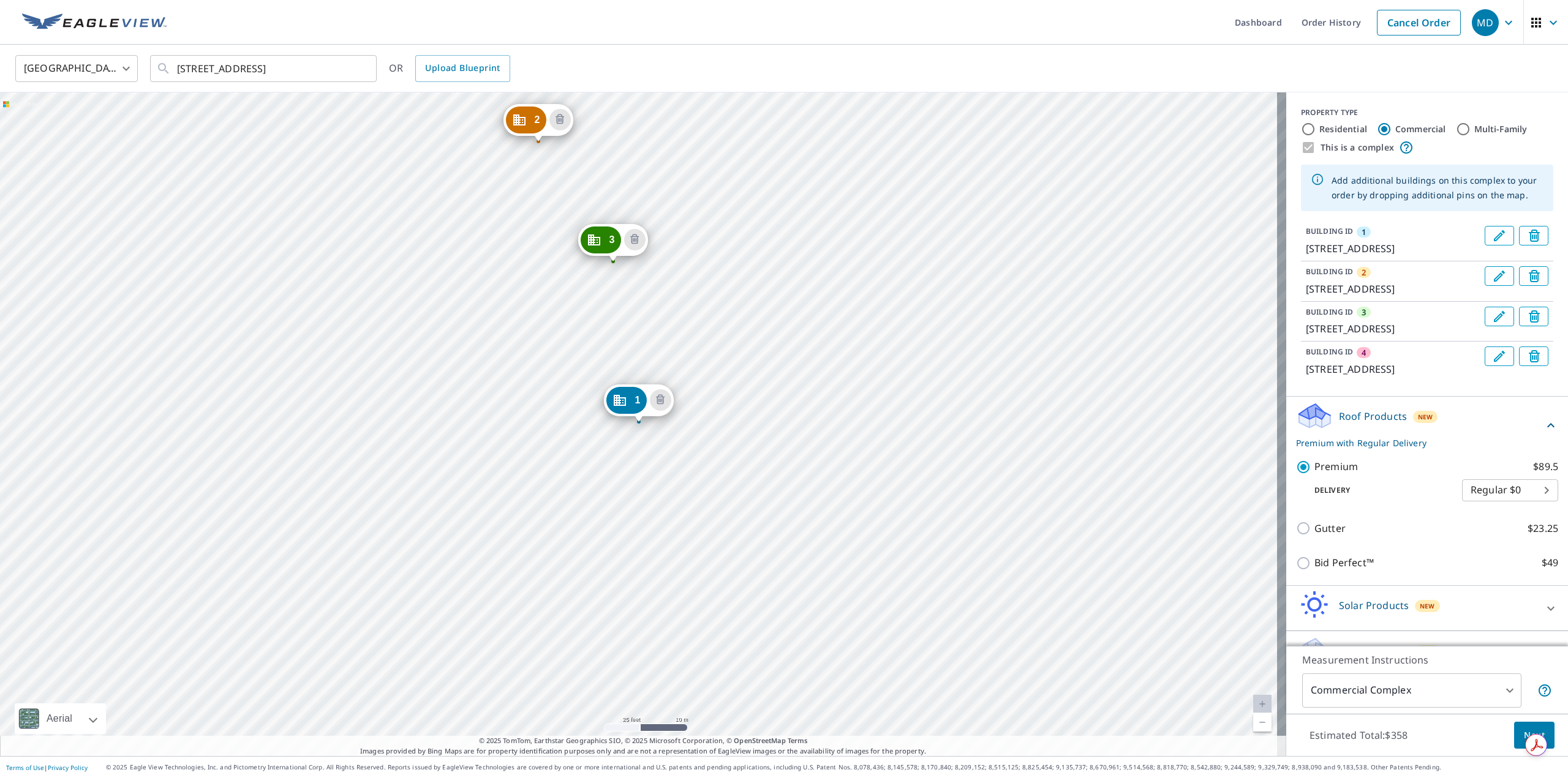
click at [1459, 449] on div "Roof Products New Premium with Regular Delivery" at bounding box center [1419, 425] width 248 height 47
click at [1459, 449] on div "Roof Products New Premium with Regular Delivery" at bounding box center [1416, 425] width 240 height 47
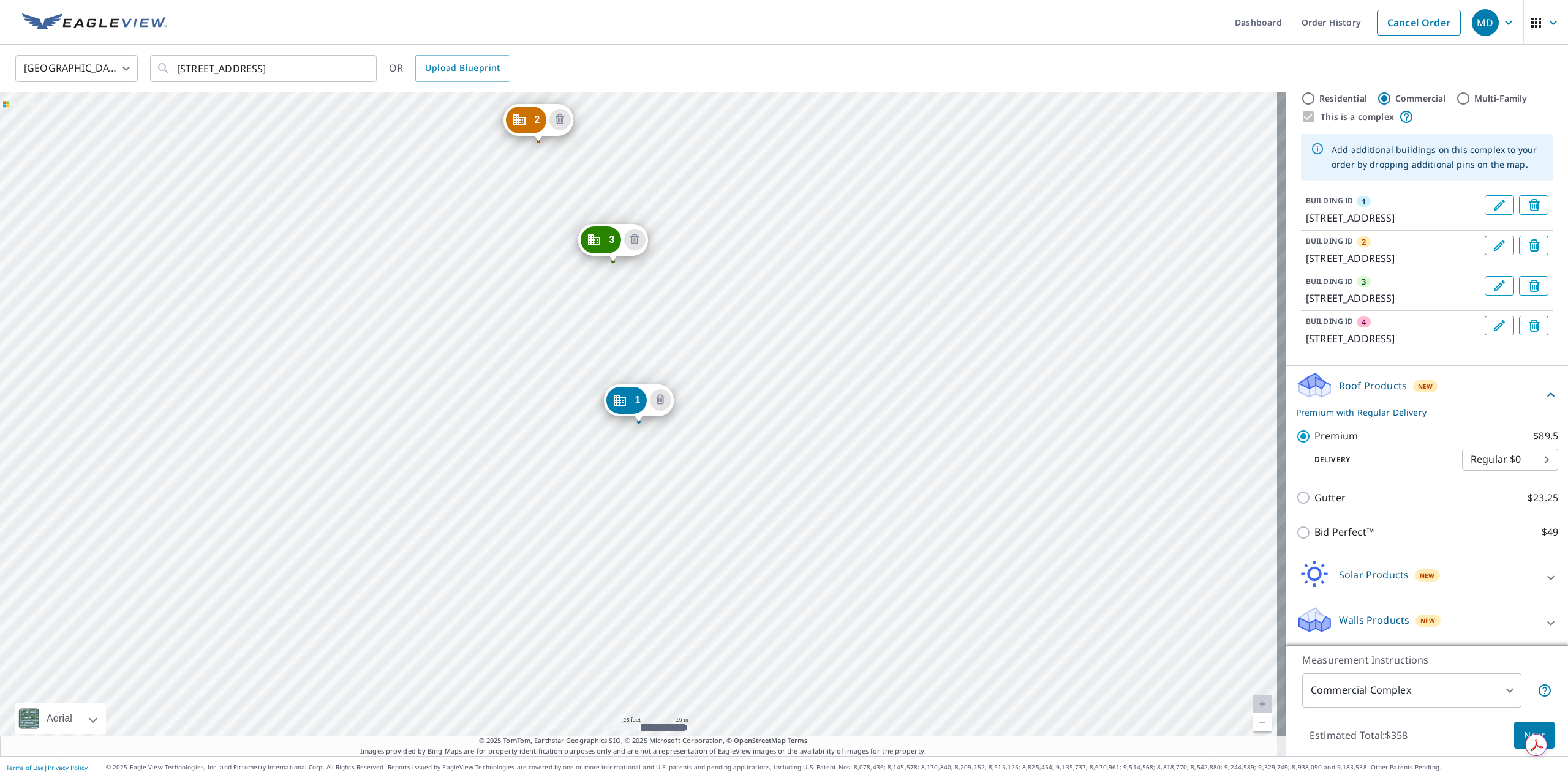
scroll to position [89, 0]
click at [1524, 731] on span "Next" at bounding box center [1535, 735] width 21 height 15
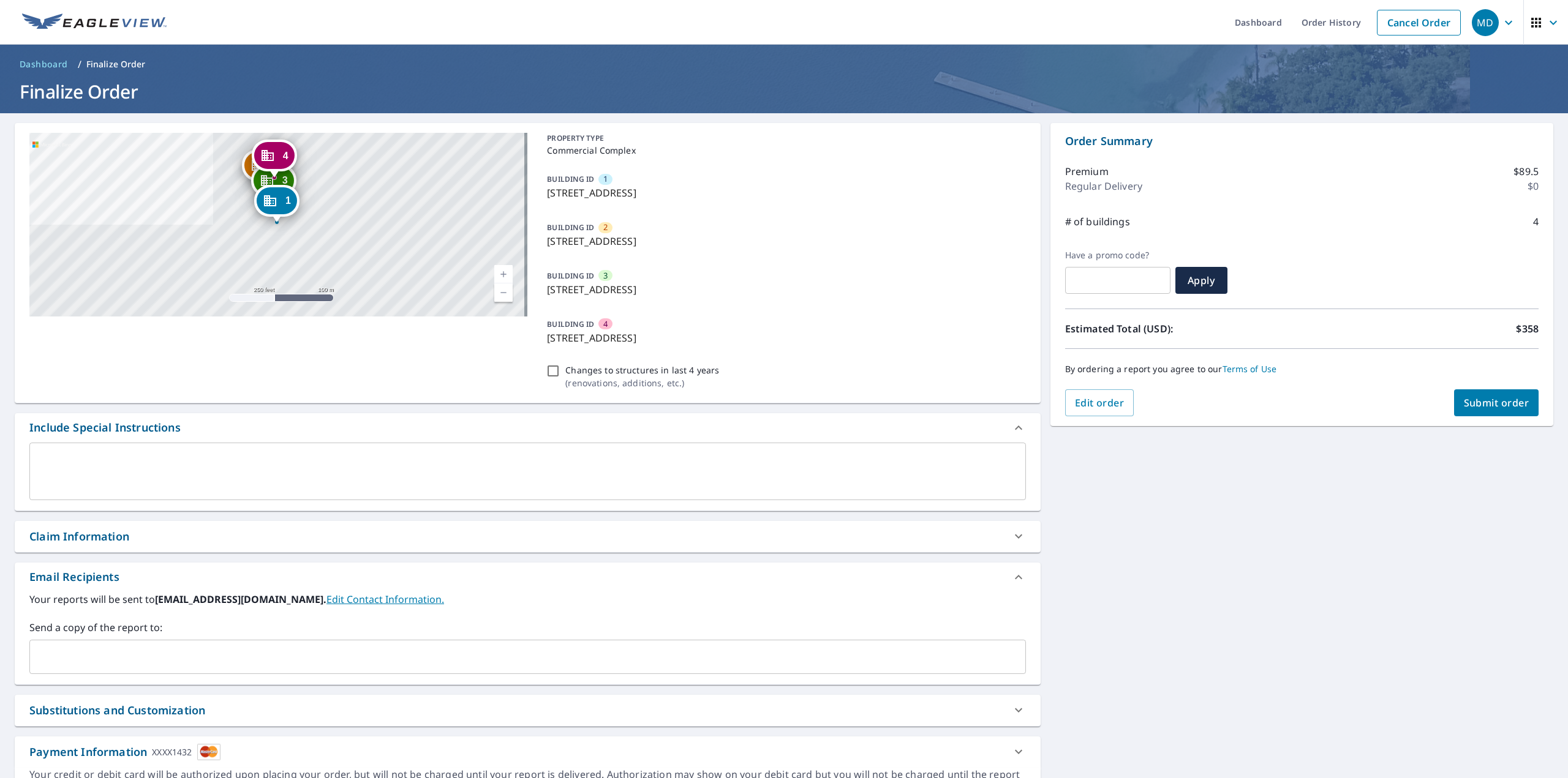
click at [134, 650] on input "text" at bounding box center [518, 656] width 967 height 23
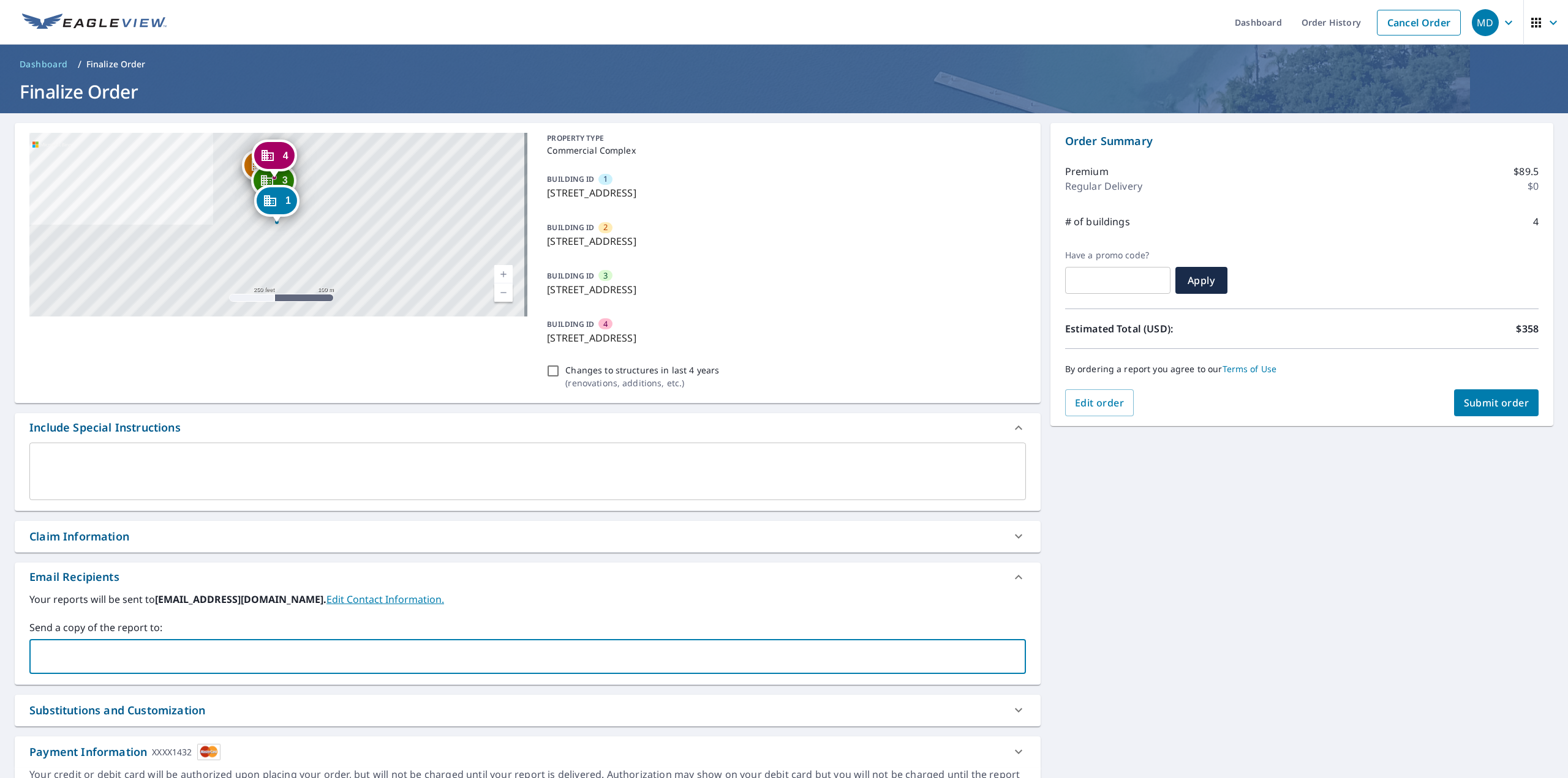
type input "[EMAIL_ADDRESS][DOMAIN_NAME]"
click at [1017, 715] on icon at bounding box center [1018, 710] width 15 height 15
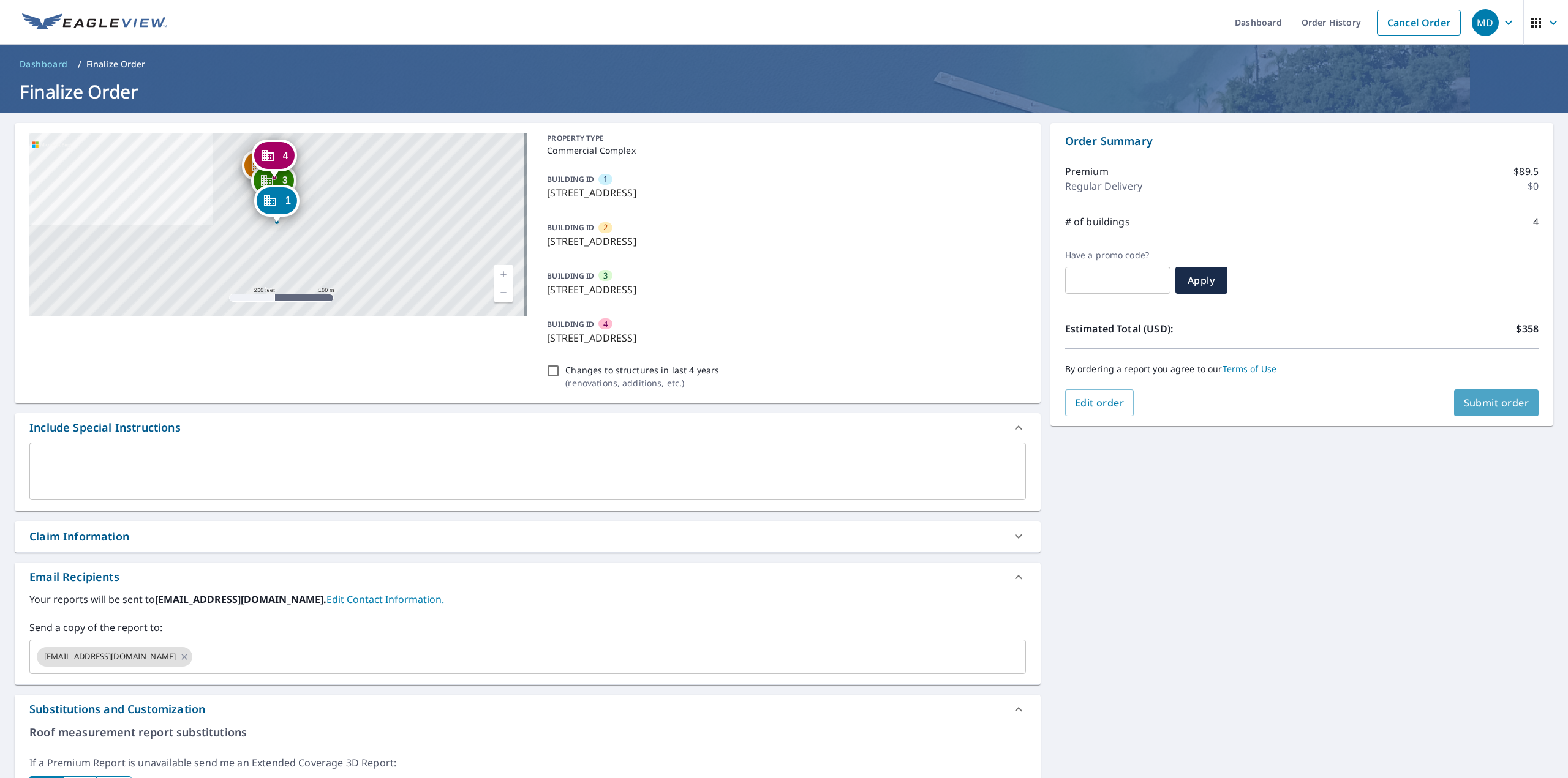
click at [1490, 401] on span "Submit order" at bounding box center [1497, 402] width 66 height 13
checkbox input "true"
